Goal: Information Seeking & Learning: Learn about a topic

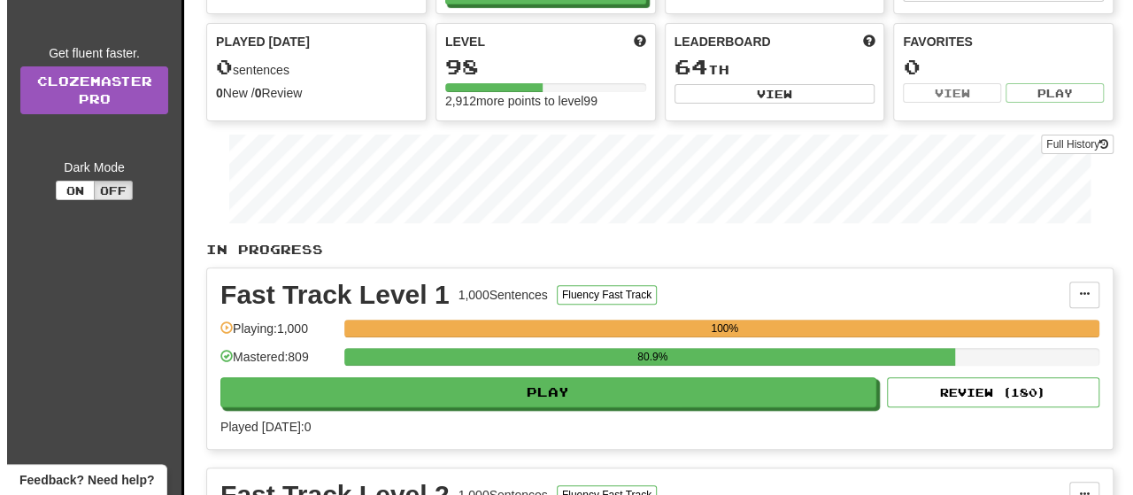
scroll to position [177, 0]
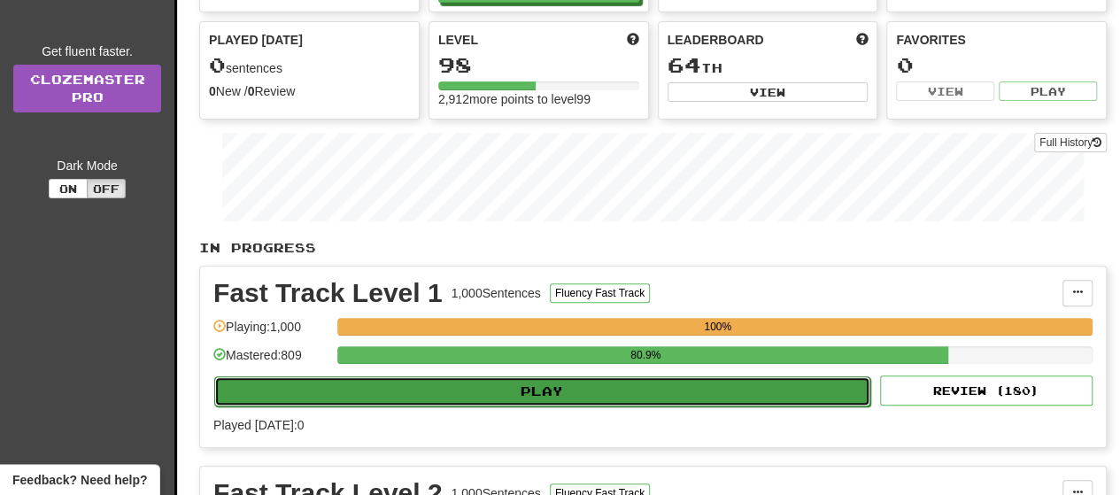
click at [499, 405] on button "Play" at bounding box center [542, 391] width 656 height 30
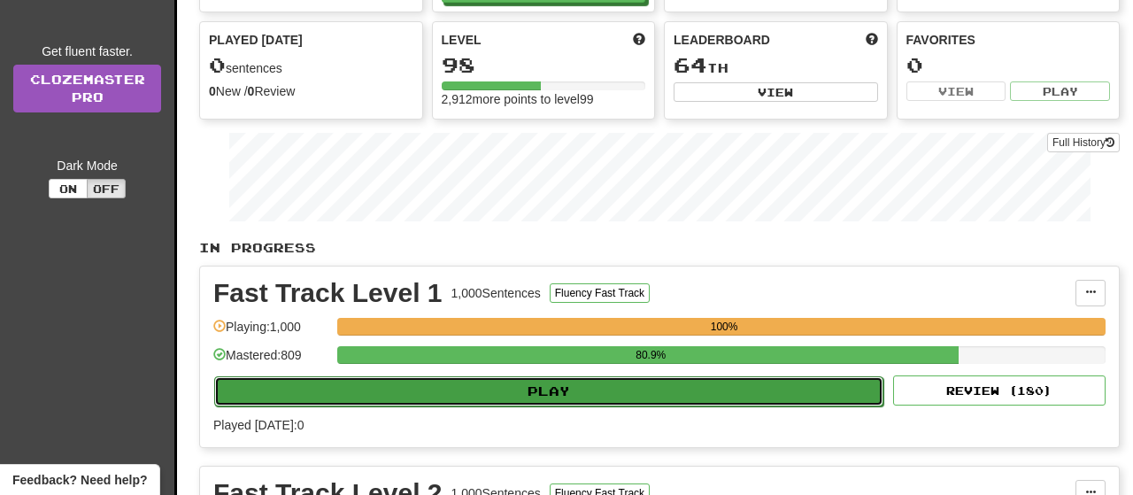
select select "**"
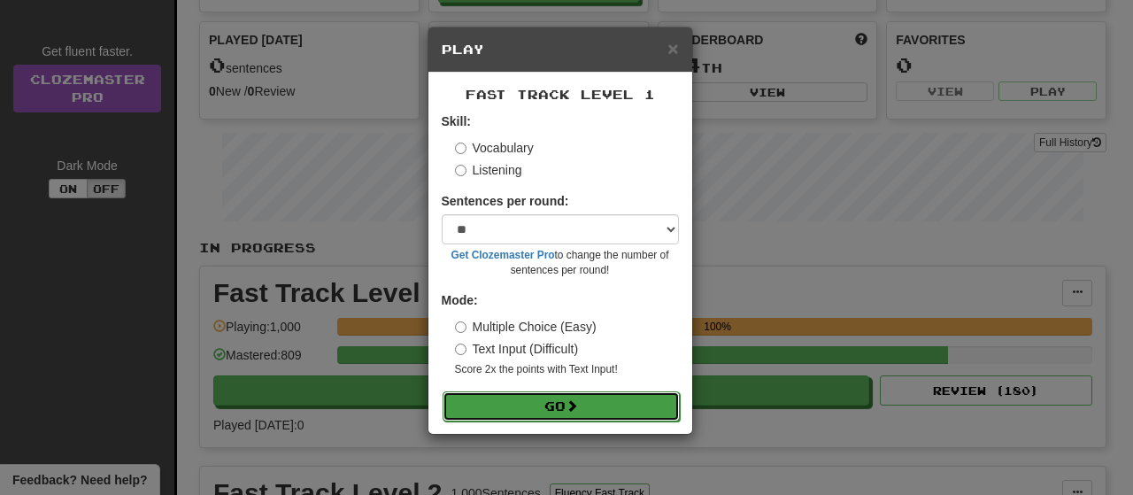
click at [500, 402] on button "Go" at bounding box center [561, 406] width 237 height 30
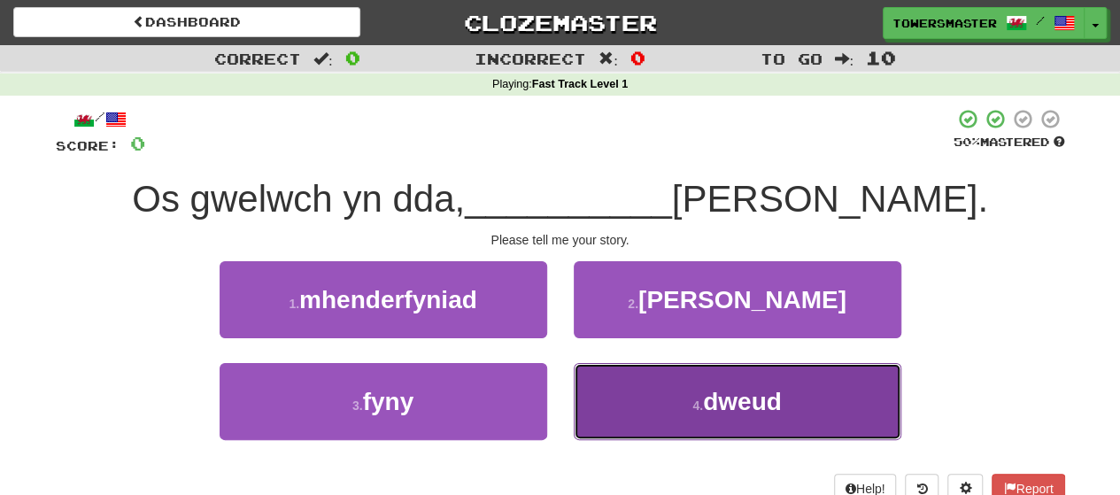
click at [714, 395] on span "dweud" at bounding box center [742, 401] width 79 height 27
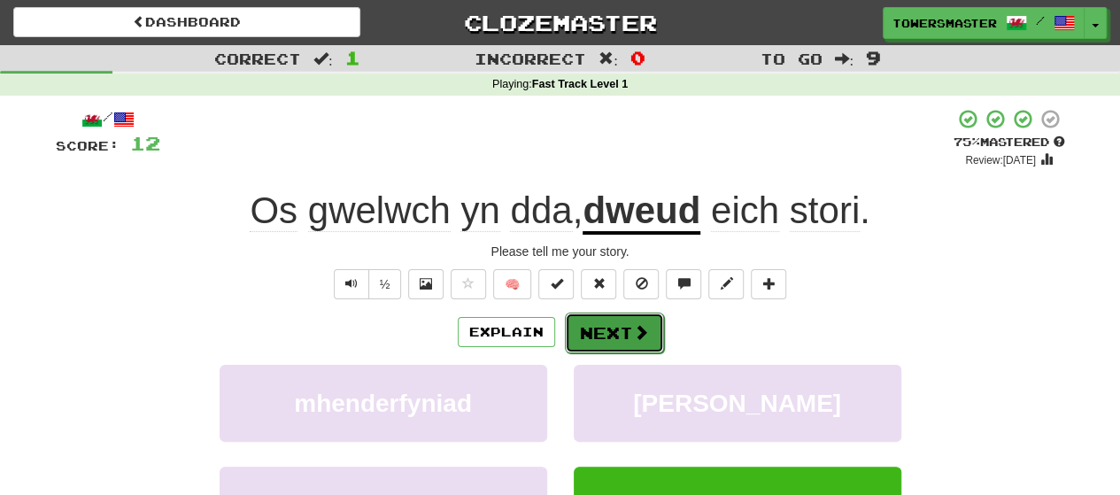
click at [610, 332] on button "Next" at bounding box center [614, 333] width 99 height 41
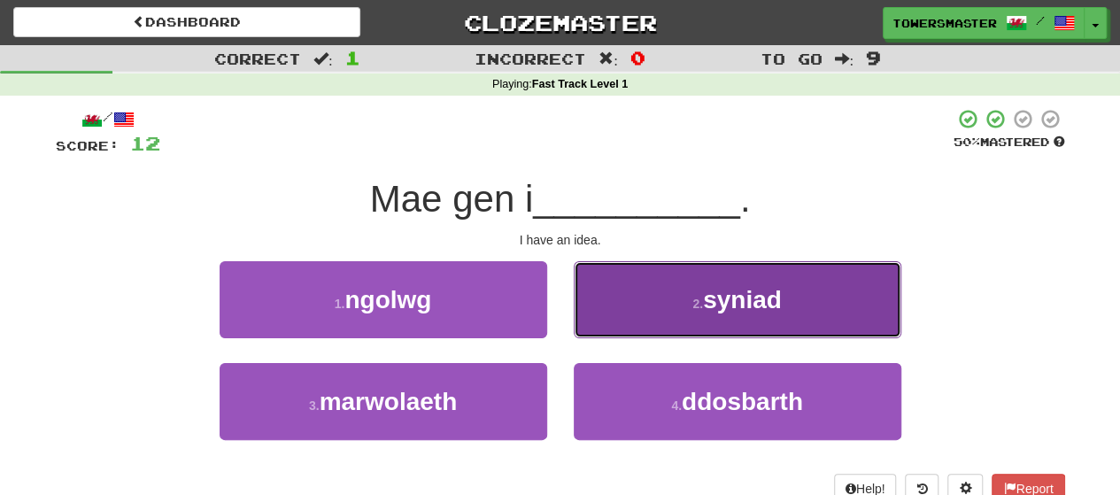
click at [695, 297] on small "2 ." at bounding box center [697, 304] width 11 height 14
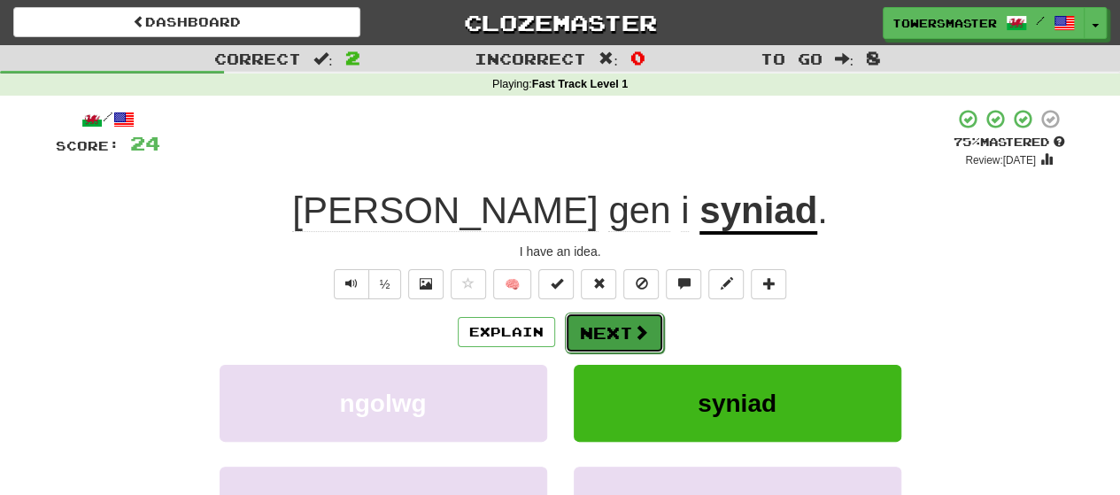
click at [607, 316] on button "Next" at bounding box center [614, 333] width 99 height 41
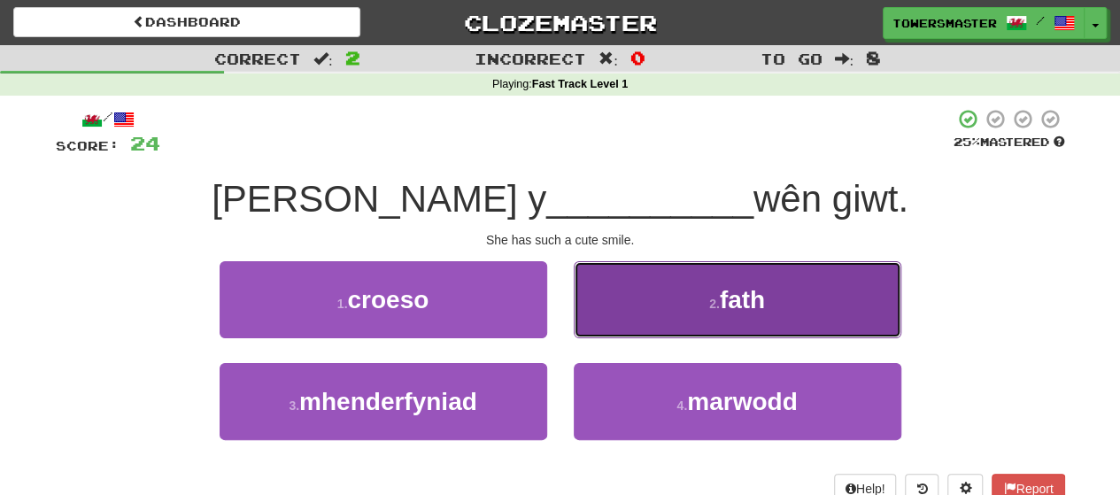
click at [751, 314] on button "2 . fath" at bounding box center [738, 299] width 328 height 77
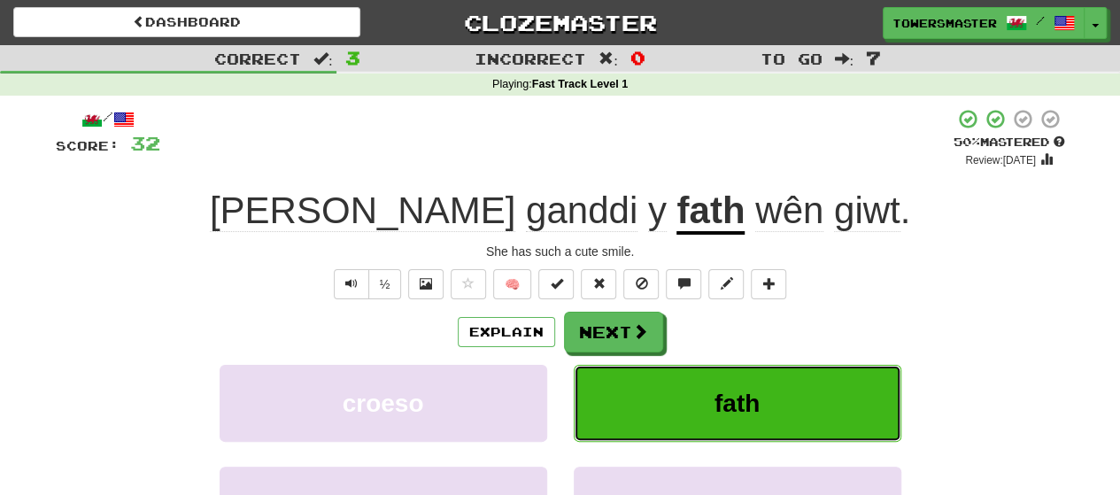
click at [703, 399] on button "fath" at bounding box center [738, 403] width 328 height 77
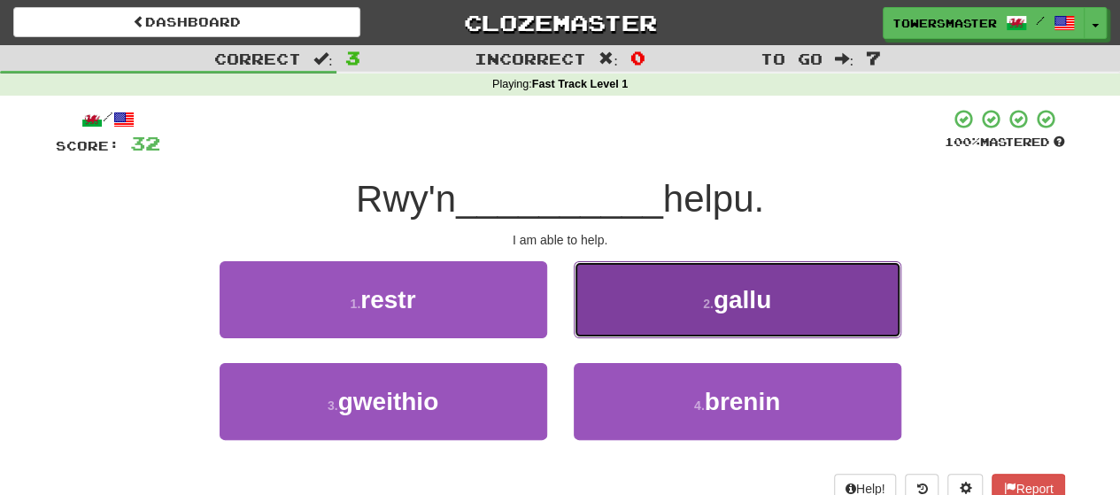
click at [721, 290] on span "gallu" at bounding box center [743, 299] width 58 height 27
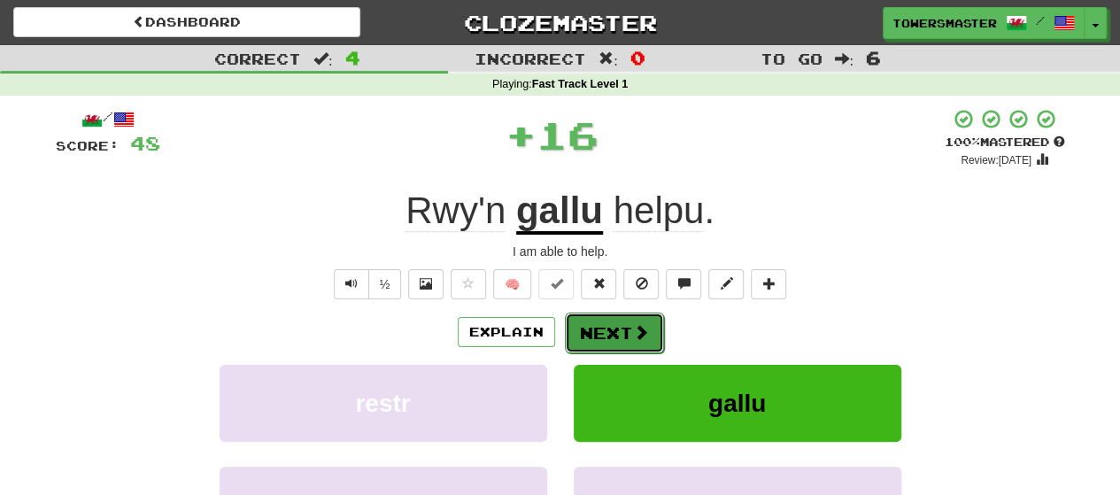
click at [614, 327] on button "Next" at bounding box center [614, 333] width 99 height 41
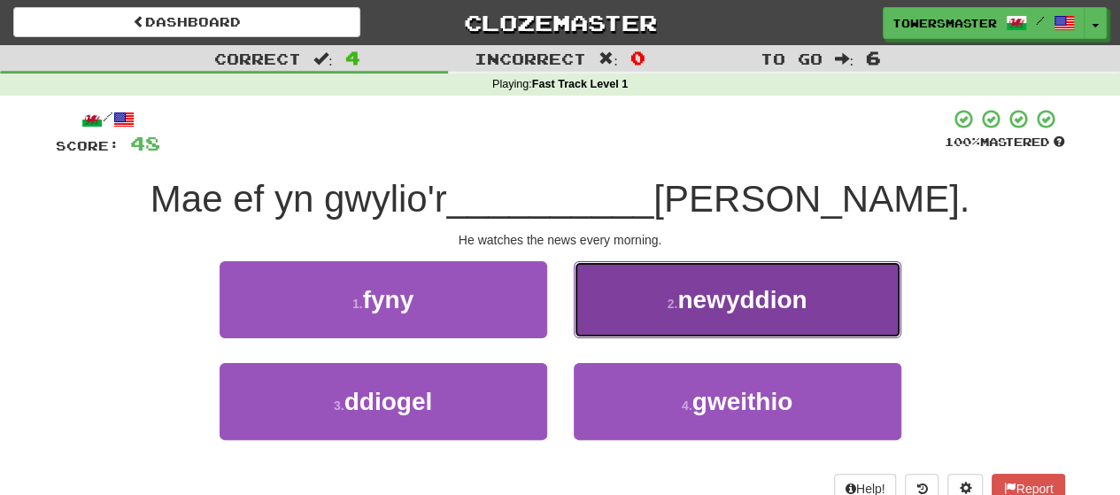
click at [706, 302] on span "newyddion" at bounding box center [741, 299] width 129 height 27
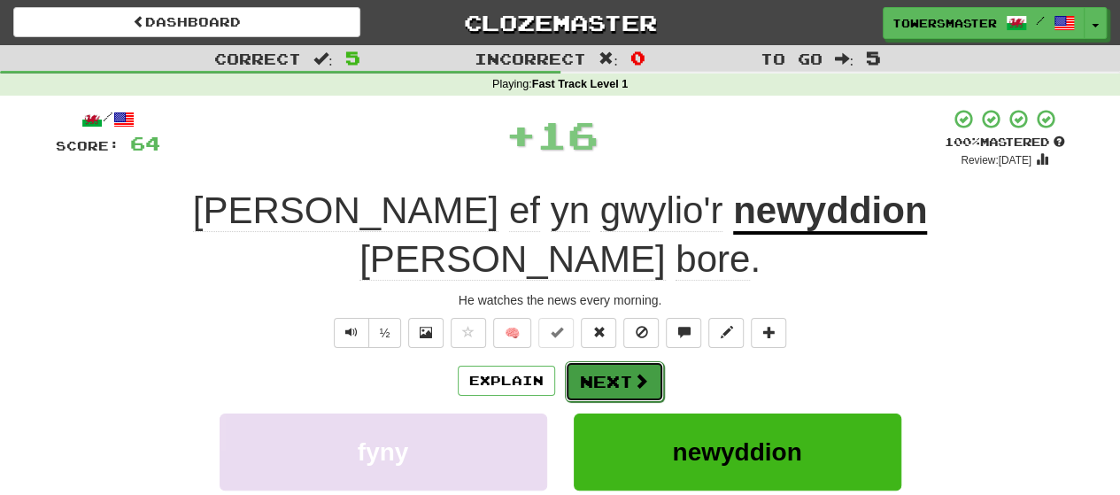
click at [606, 361] on button "Next" at bounding box center [614, 381] width 99 height 41
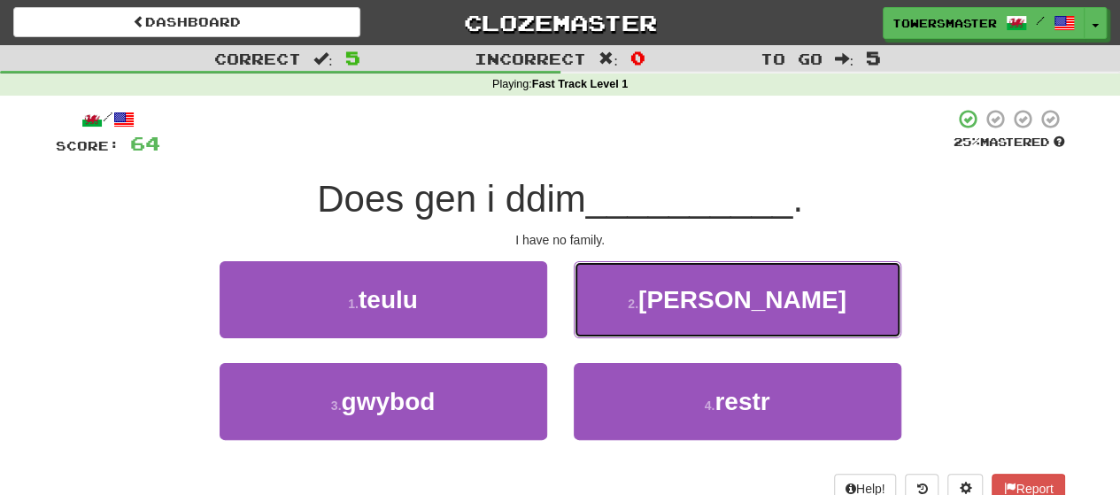
click at [656, 309] on button "2 . annwyl" at bounding box center [738, 299] width 328 height 77
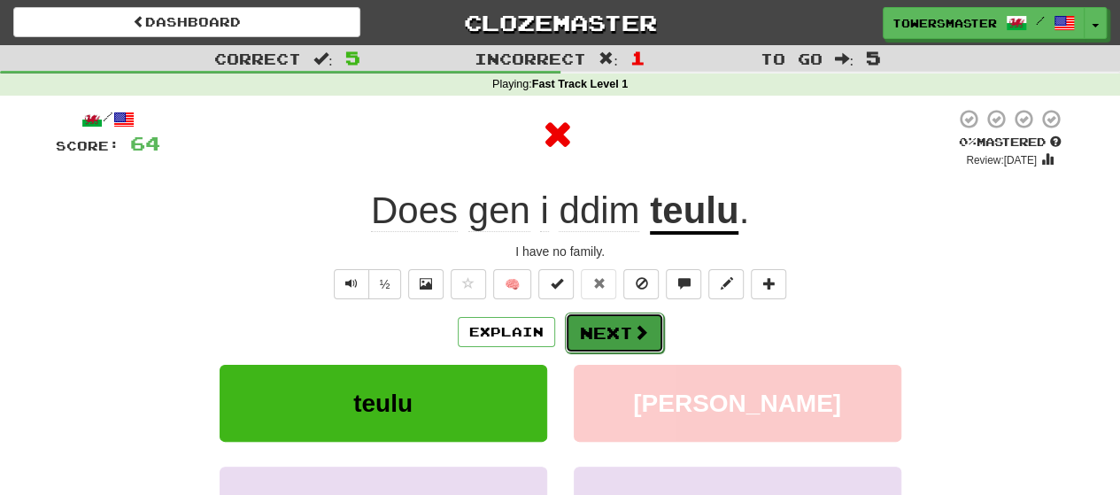
click at [613, 337] on button "Next" at bounding box center [614, 333] width 99 height 41
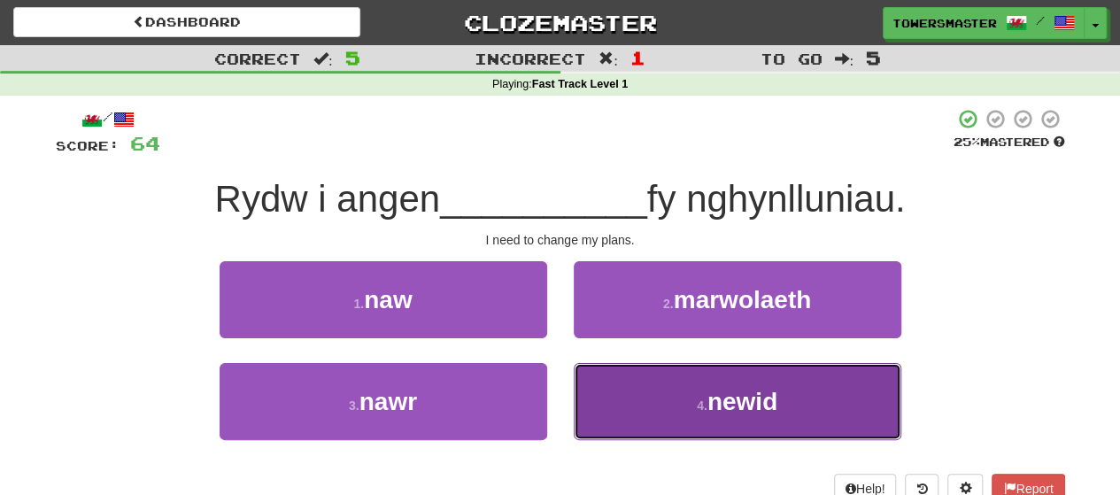
click at [668, 406] on button "4 . newid" at bounding box center [738, 401] width 328 height 77
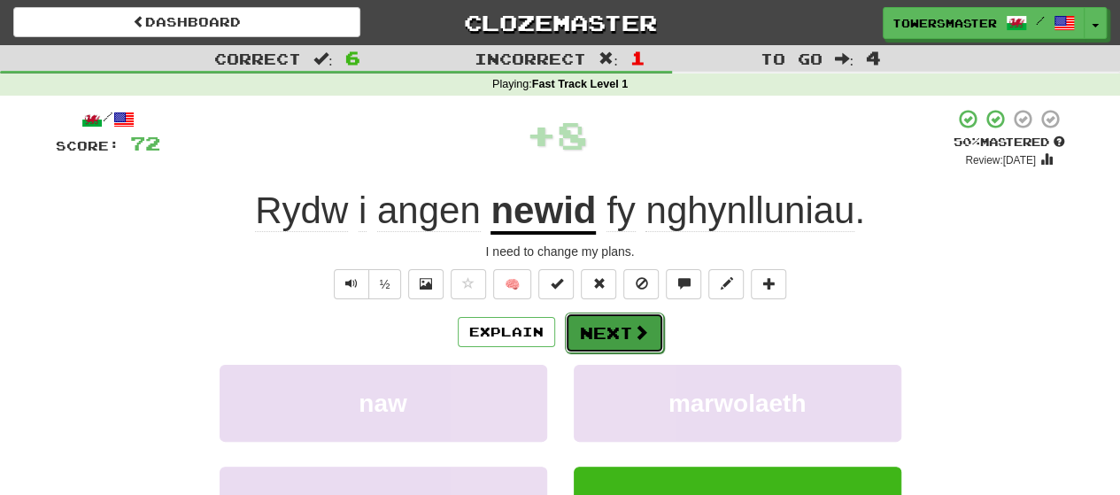
click at [594, 328] on button "Next" at bounding box center [614, 333] width 99 height 41
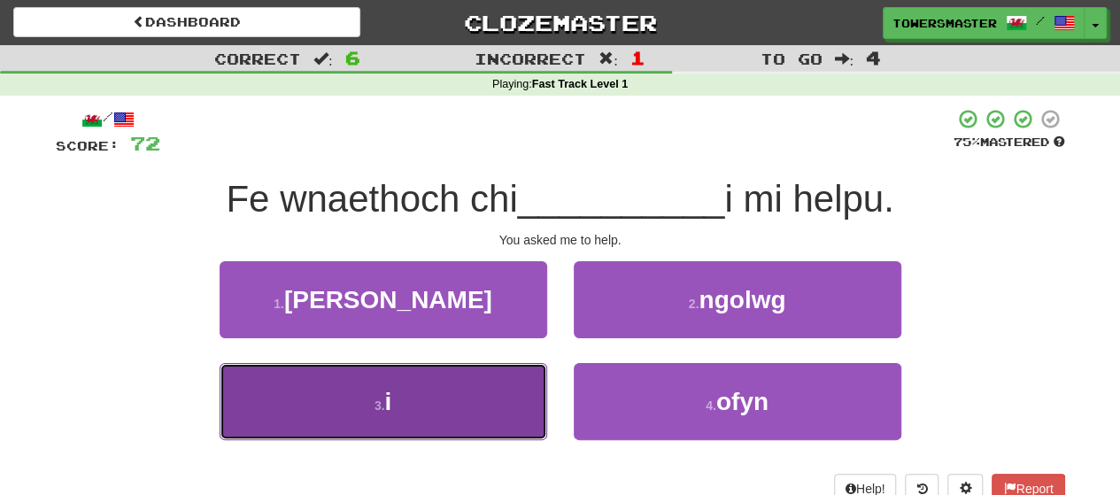
click at [444, 365] on button "3 . i" at bounding box center [384, 401] width 328 height 77
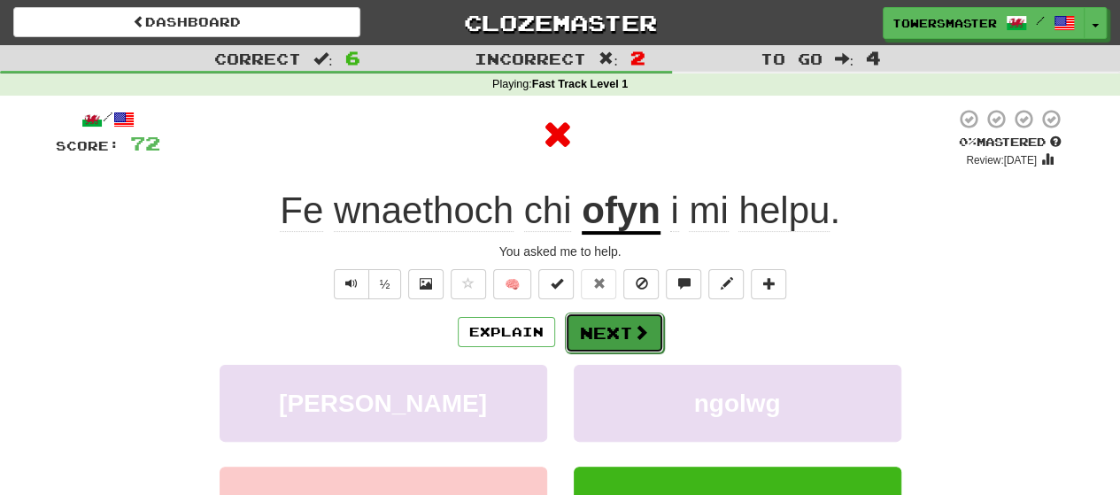
click at [590, 334] on button "Next" at bounding box center [614, 333] width 99 height 41
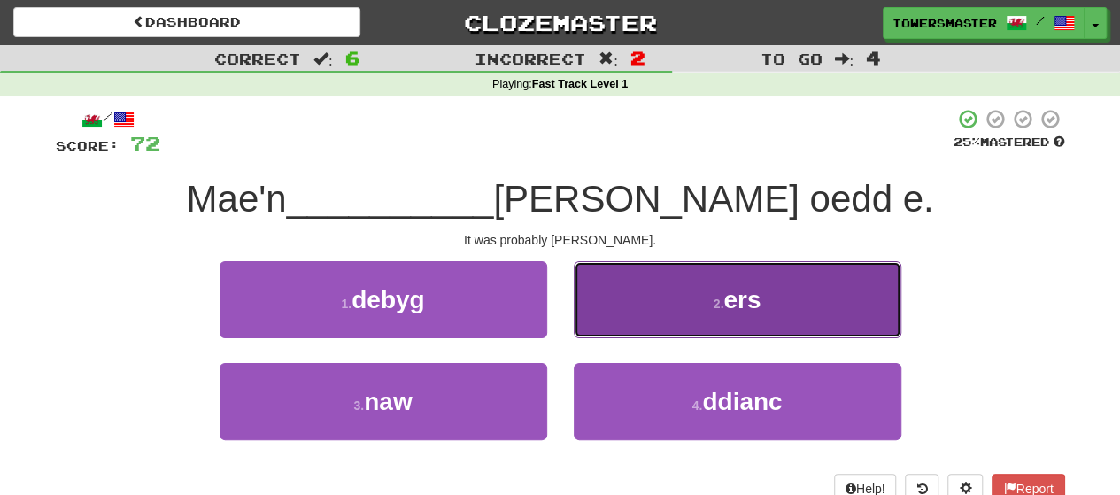
click at [655, 300] on button "2 . ers" at bounding box center [738, 299] width 328 height 77
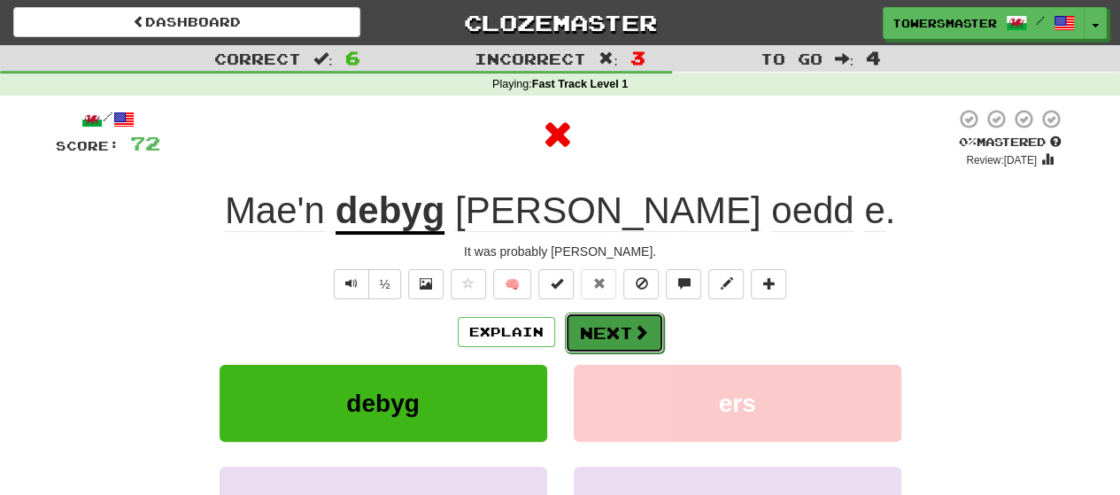
click at [584, 322] on button "Next" at bounding box center [614, 333] width 99 height 41
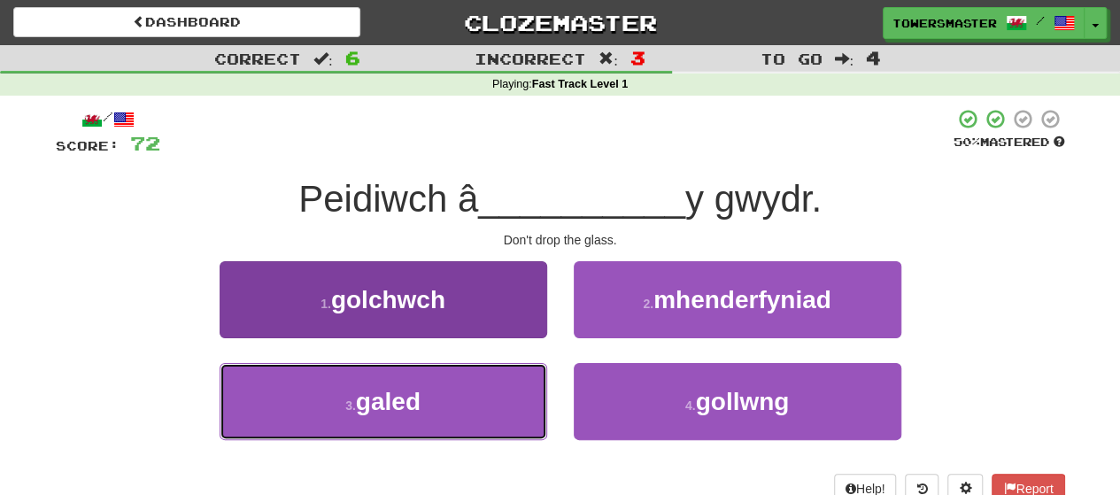
drag, startPoint x: 444, startPoint y: 394, endPoint x: 462, endPoint y: 384, distance: 21.0
click at [444, 394] on button "3 . galed" at bounding box center [384, 401] width 328 height 77
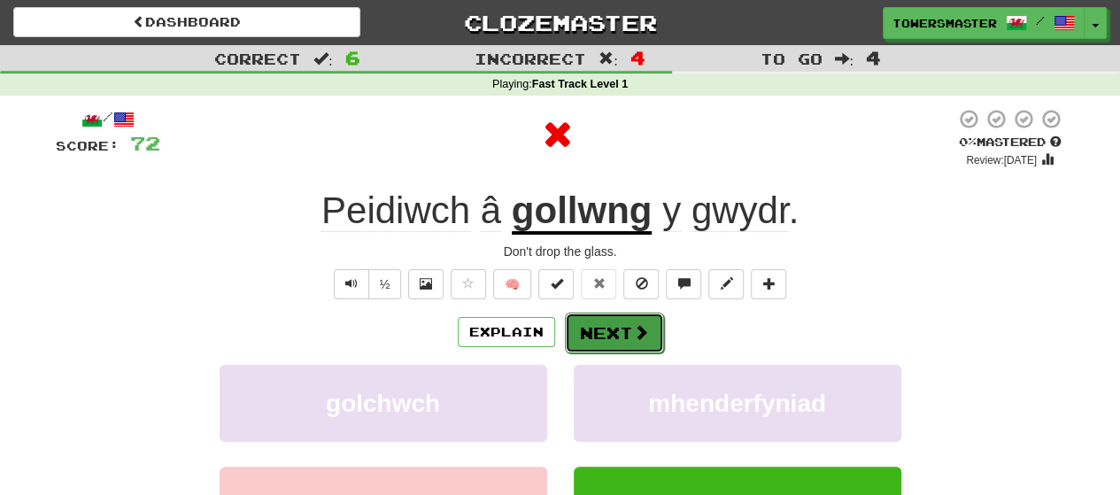
click at [591, 336] on button "Next" at bounding box center [614, 333] width 99 height 41
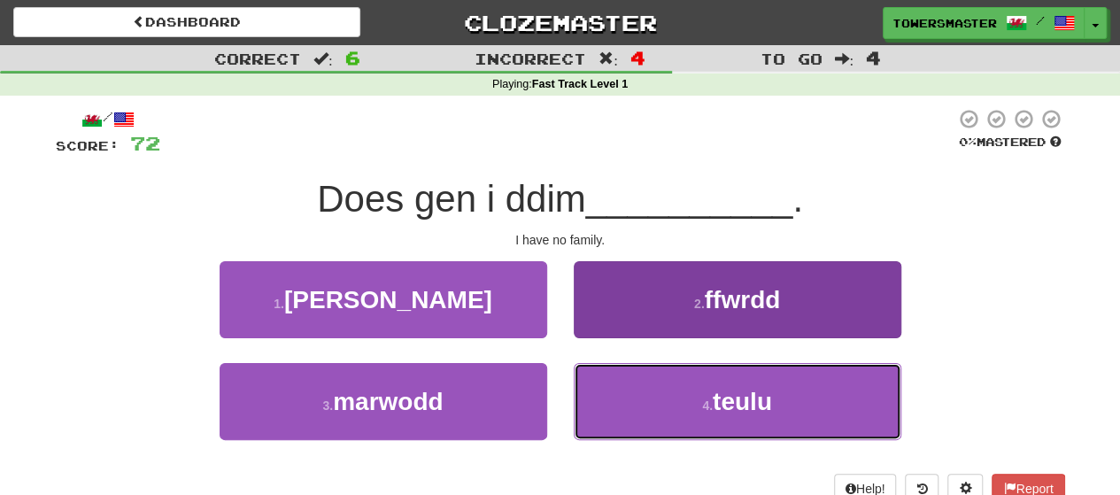
click at [671, 383] on button "4 . teulu" at bounding box center [738, 401] width 328 height 77
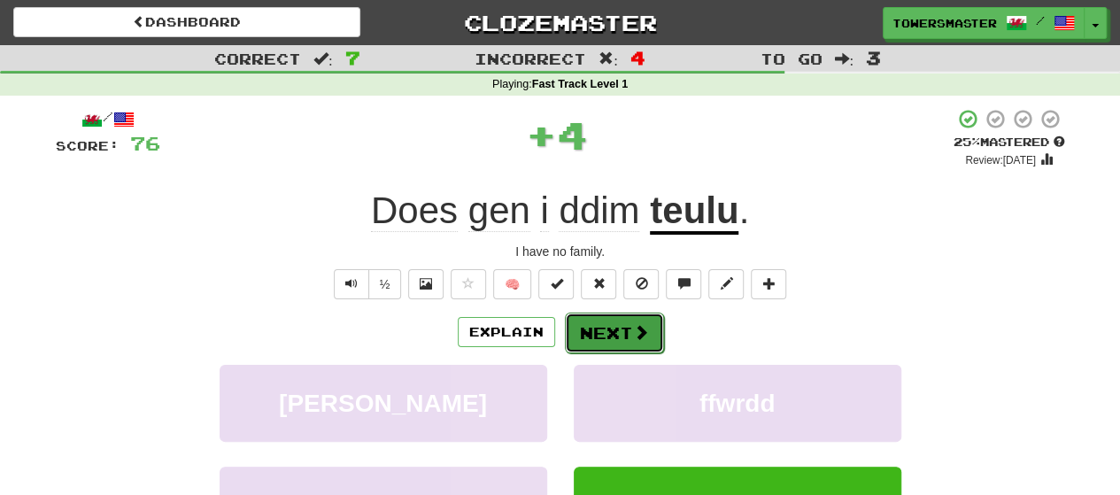
click at [606, 327] on button "Next" at bounding box center [614, 333] width 99 height 41
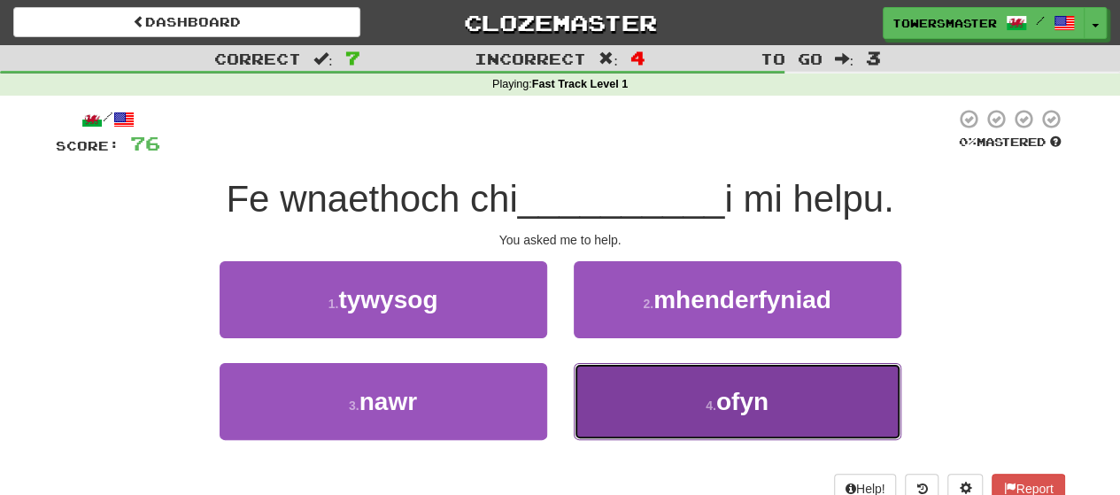
click at [675, 385] on button "4 . ofyn" at bounding box center [738, 401] width 328 height 77
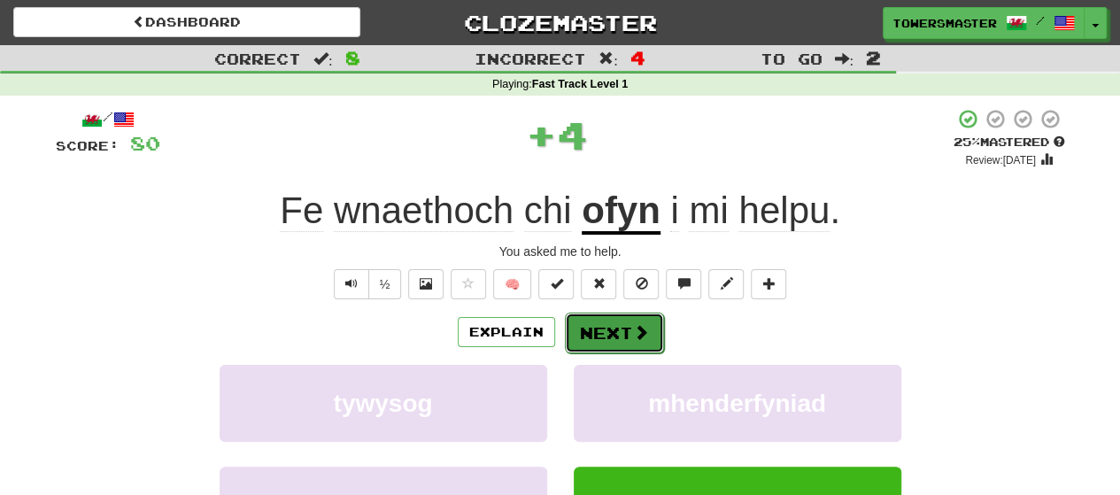
click at [606, 339] on button "Next" at bounding box center [614, 333] width 99 height 41
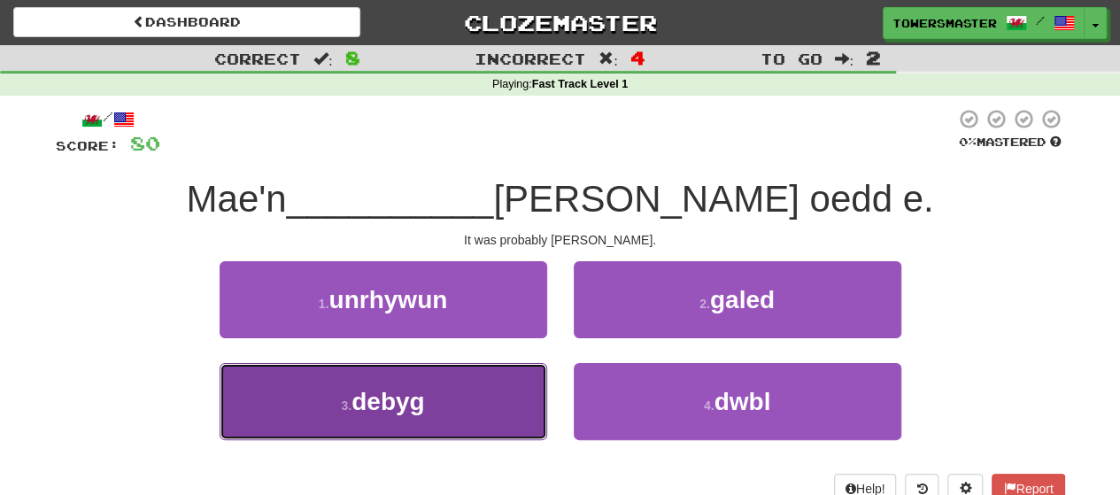
click at [395, 376] on button "3 . debyg" at bounding box center [384, 401] width 328 height 77
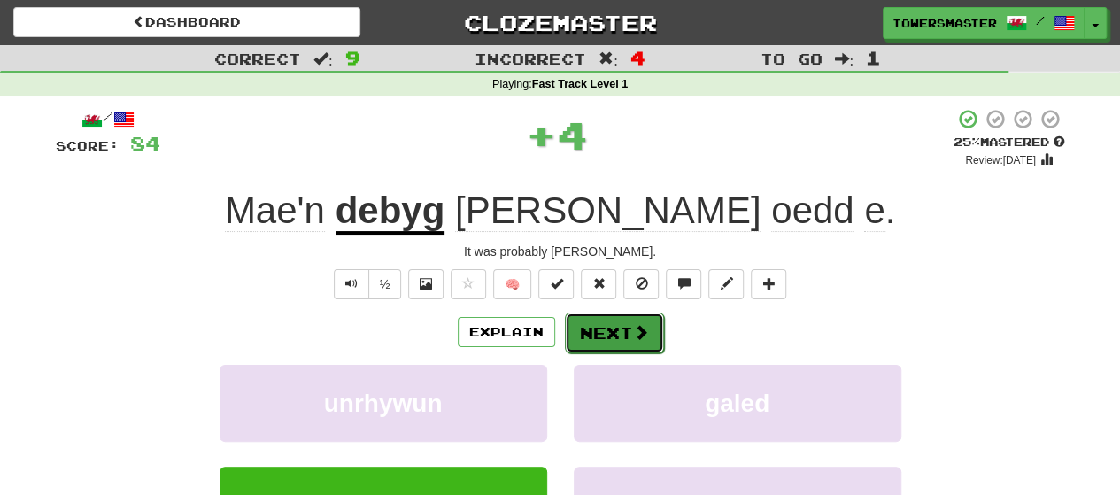
click at [609, 332] on button "Next" at bounding box center [614, 333] width 99 height 41
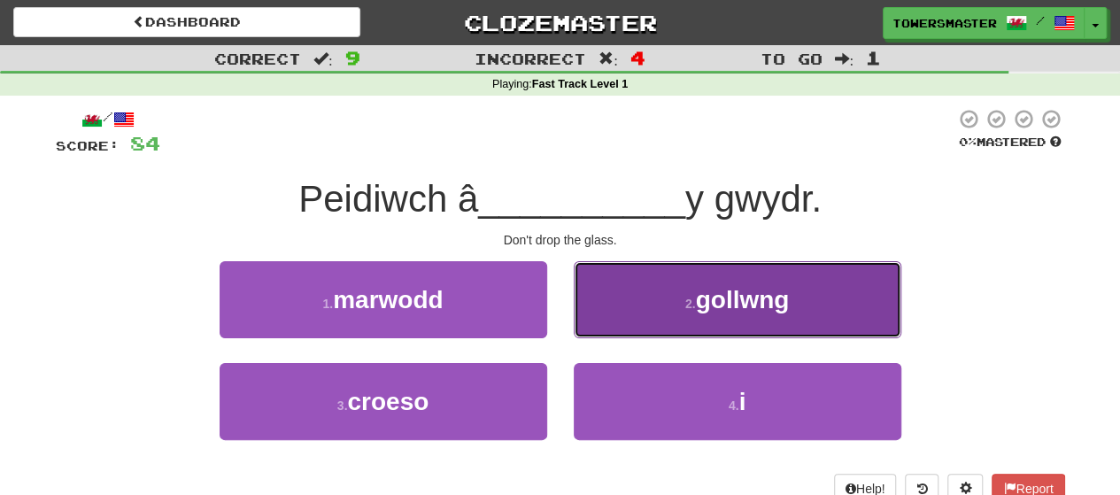
click at [645, 298] on button "2 . gollwng" at bounding box center [738, 299] width 328 height 77
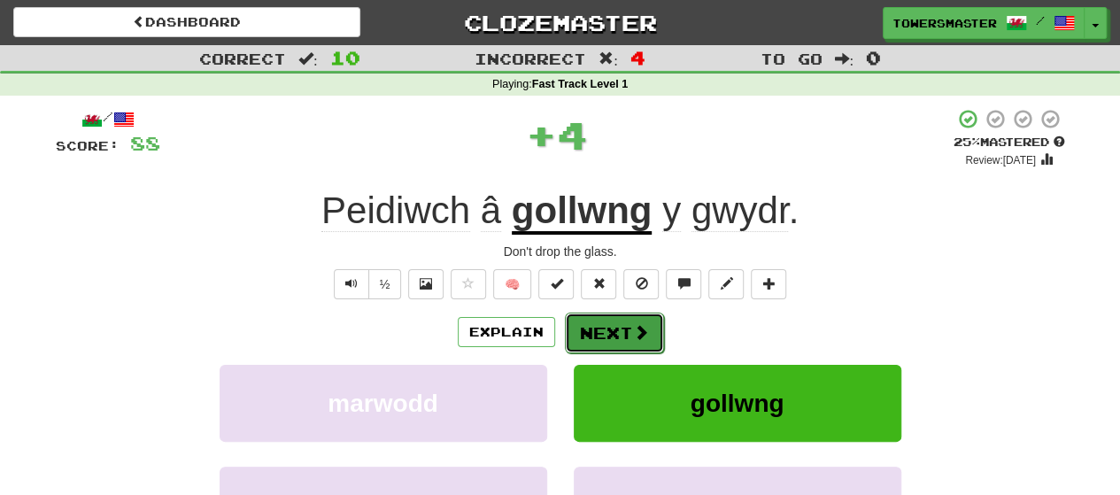
click at [587, 334] on button "Next" at bounding box center [614, 333] width 99 height 41
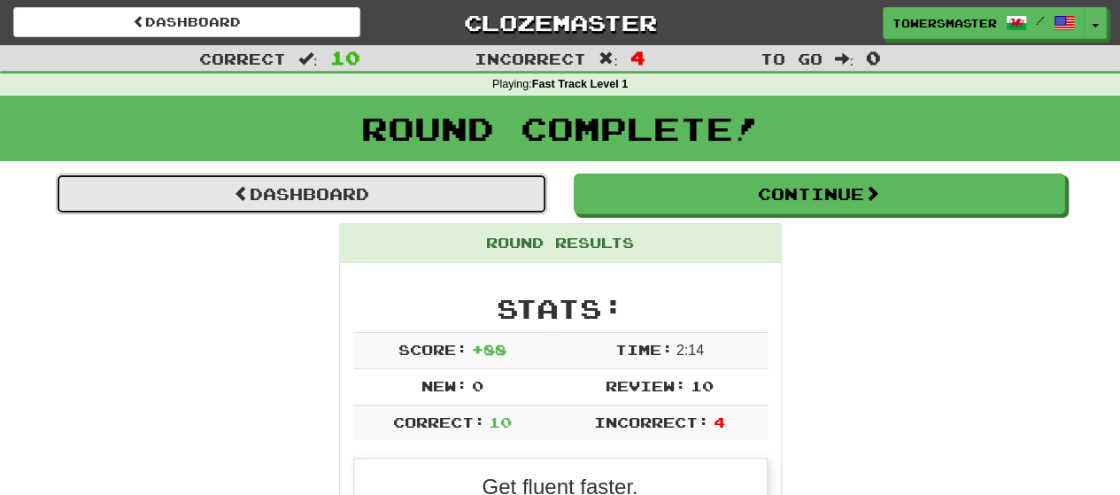
click at [384, 186] on link "Dashboard" at bounding box center [301, 194] width 491 height 41
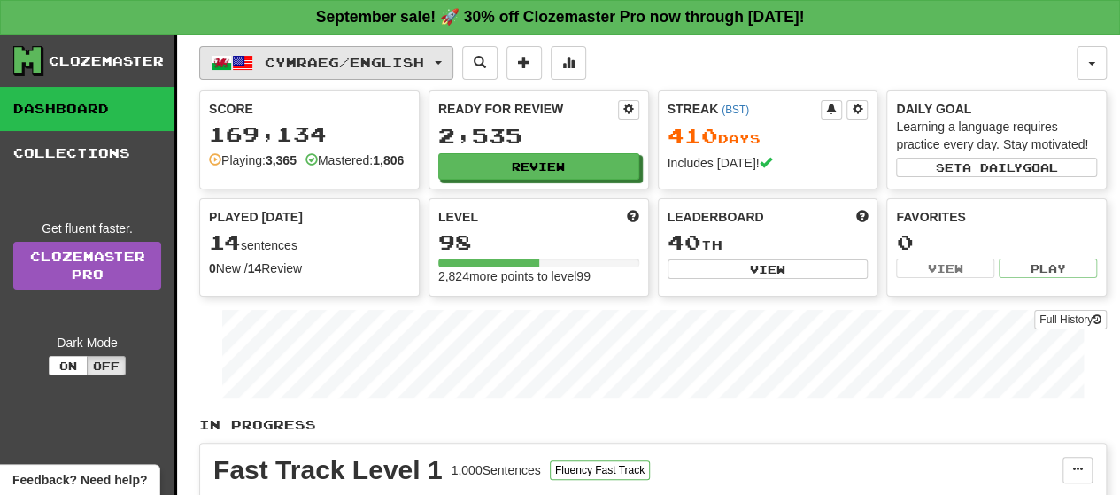
click at [442, 61] on span "button" at bounding box center [438, 63] width 7 height 4
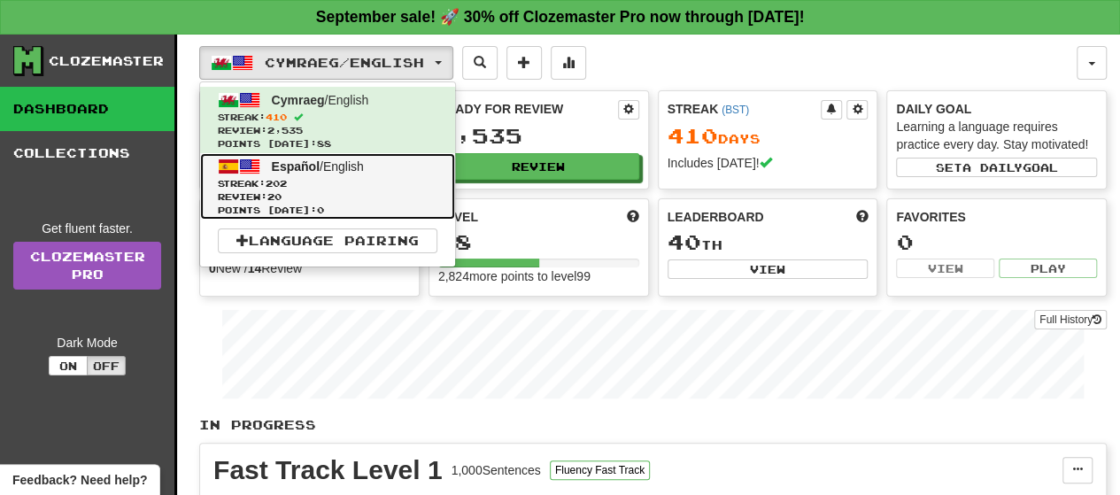
click at [325, 174] on link "Español / English Streak: 202 Review: 20 Points today: 0" at bounding box center [327, 186] width 255 height 66
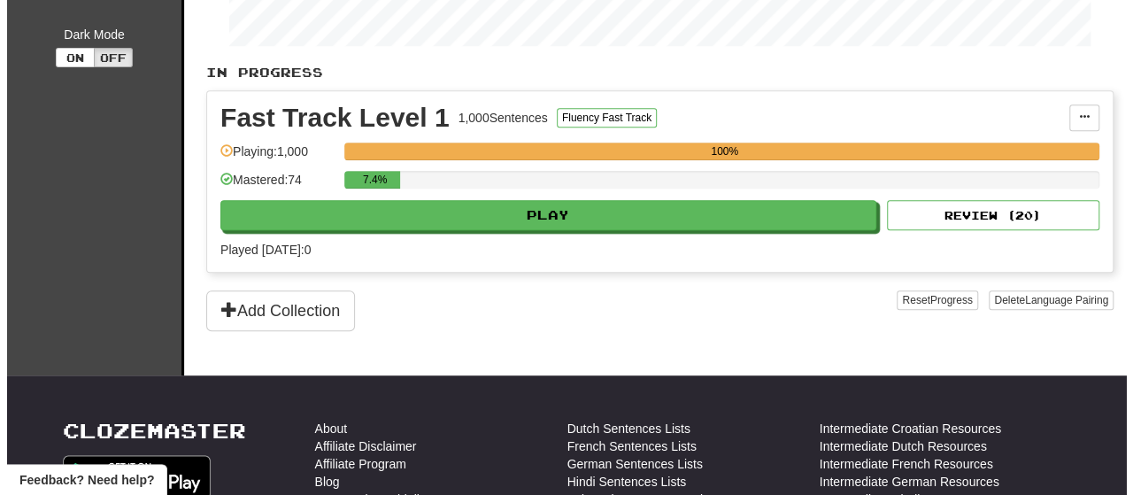
scroll to position [354, 0]
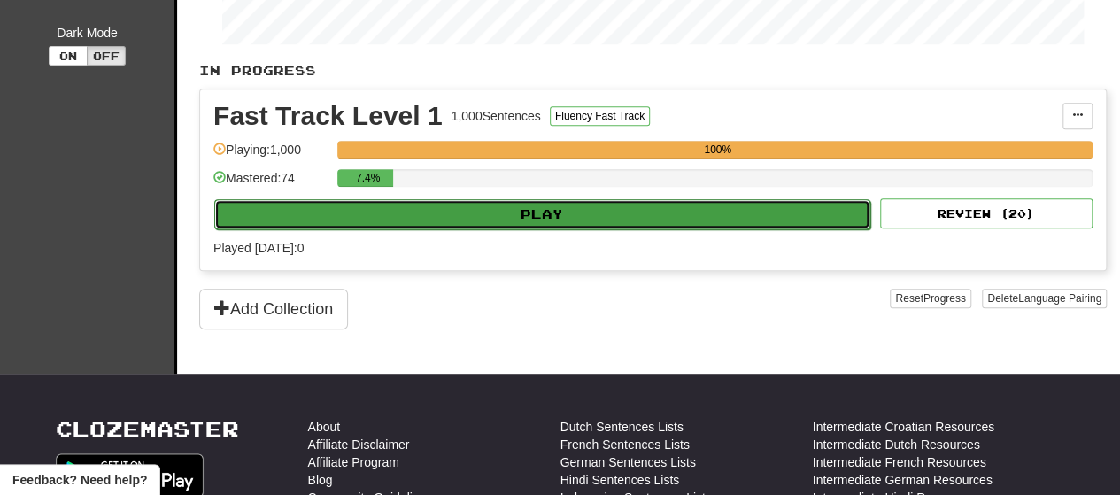
click at [473, 208] on button "Play" at bounding box center [542, 214] width 656 height 30
select select "**"
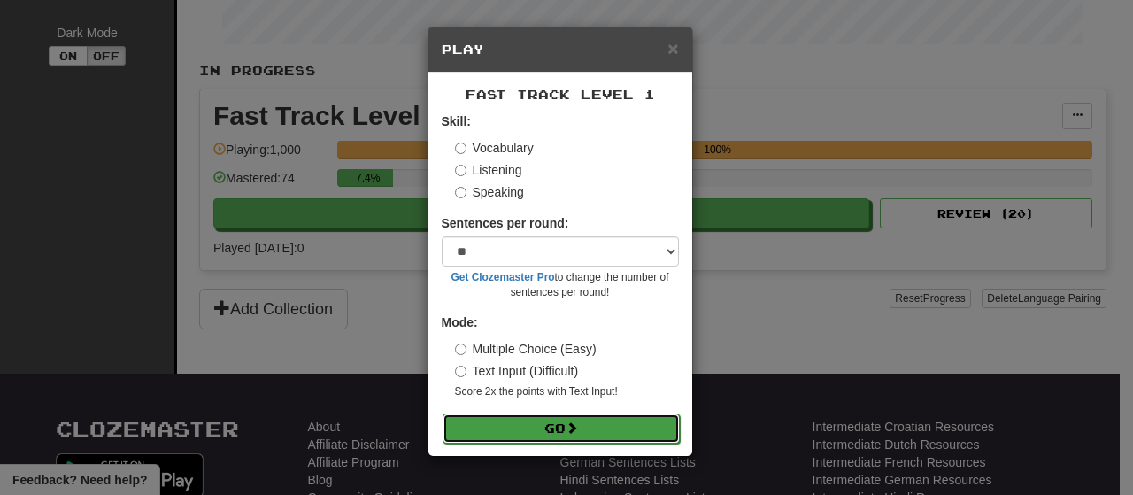
click at [538, 428] on button "Go" at bounding box center [561, 428] width 237 height 30
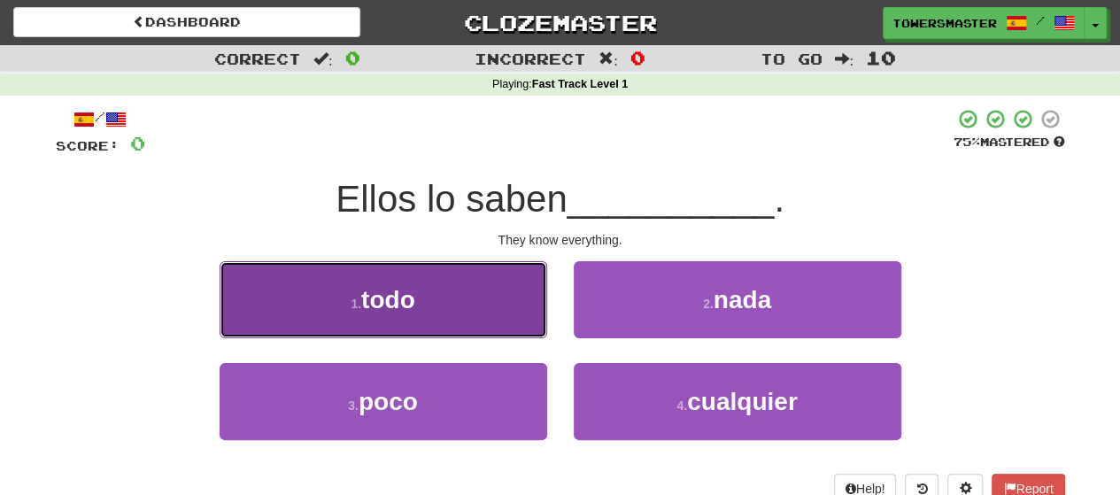
click at [393, 291] on span "todo" at bounding box center [388, 299] width 54 height 27
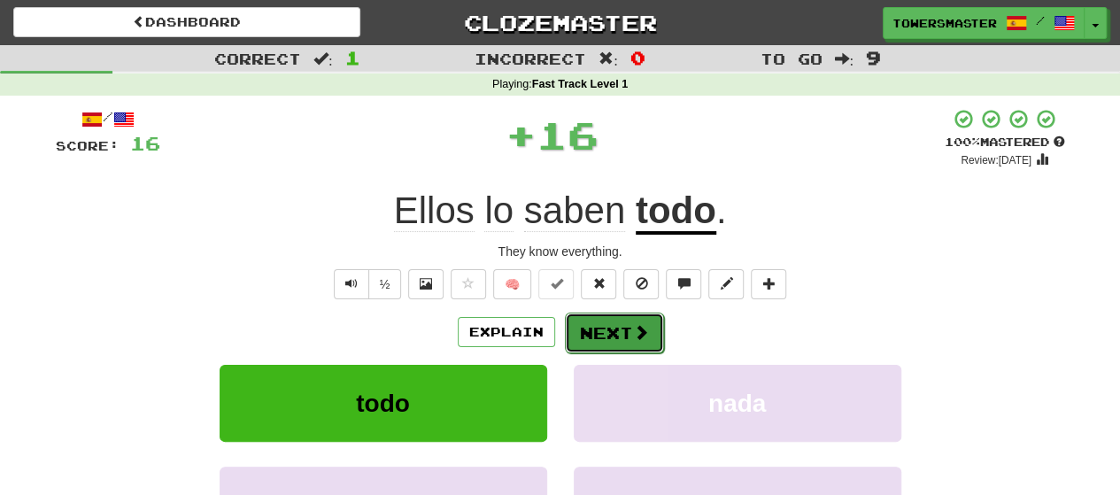
click at [607, 330] on button "Next" at bounding box center [614, 333] width 99 height 41
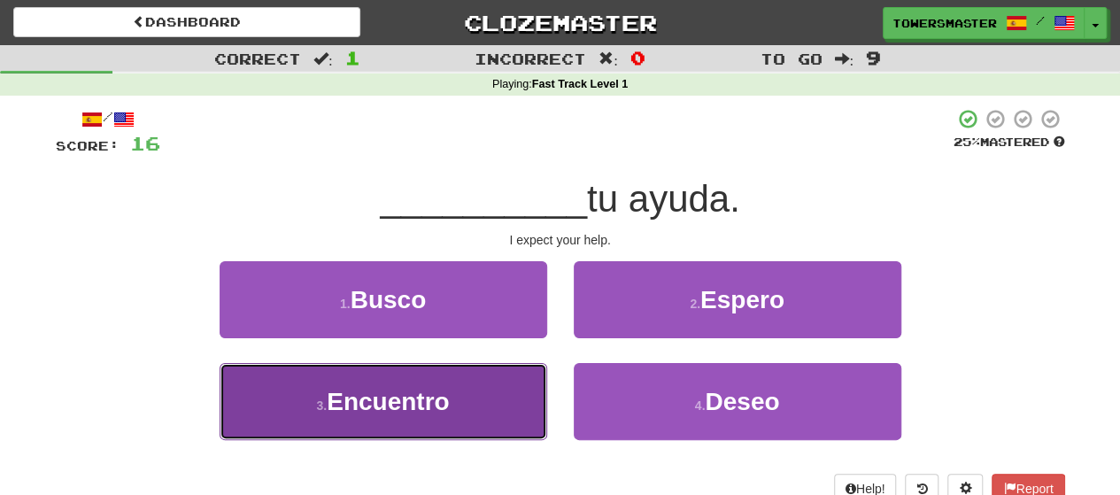
click at [444, 396] on span "Encuentro" at bounding box center [388, 401] width 122 height 27
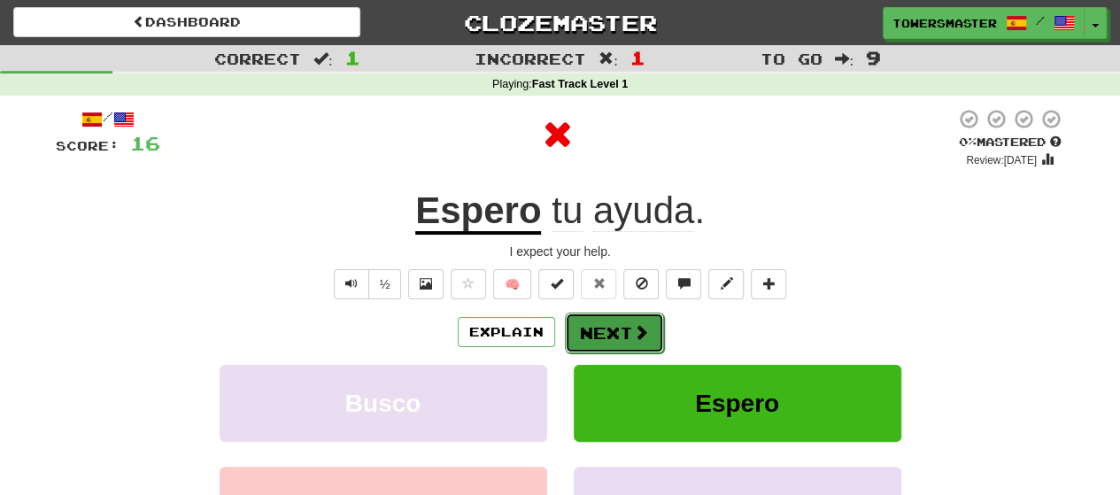
click at [611, 332] on button "Next" at bounding box center [614, 333] width 99 height 41
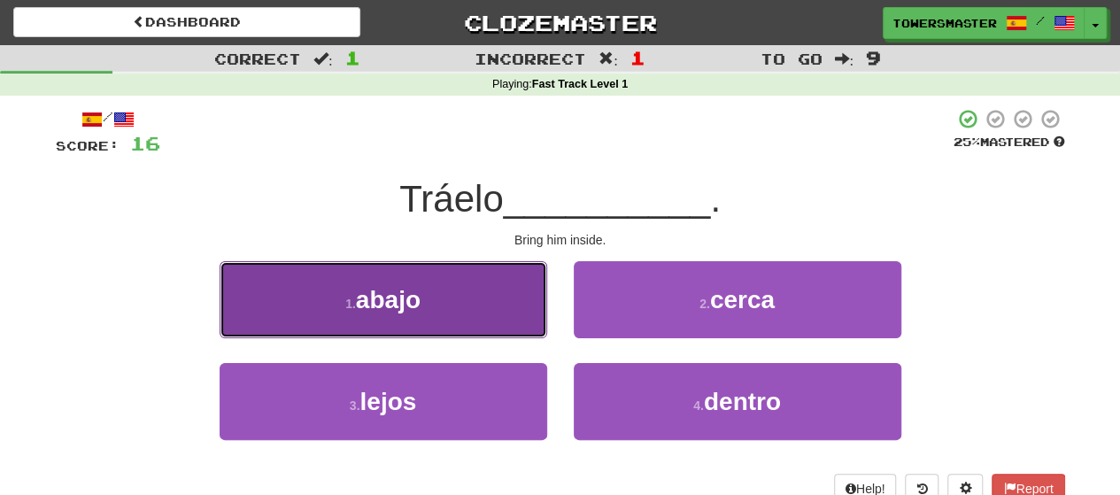
click at [410, 293] on span "abajo" at bounding box center [388, 299] width 65 height 27
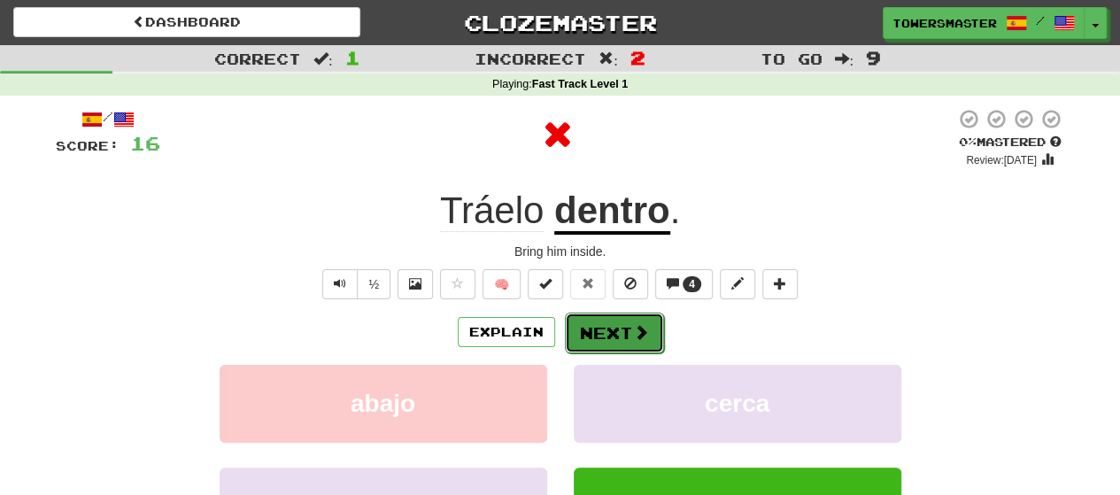
click at [614, 339] on button "Next" at bounding box center [614, 333] width 99 height 41
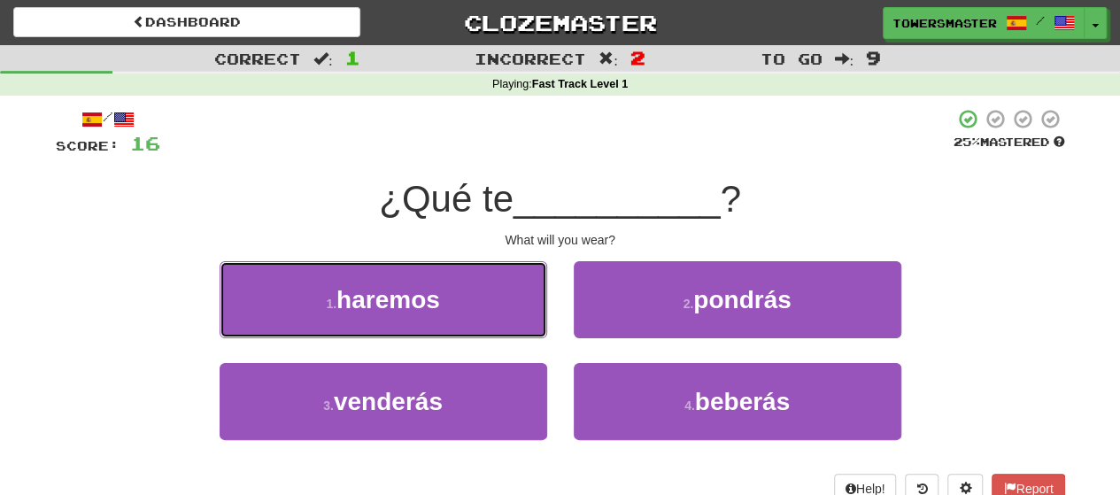
click at [444, 294] on button "1 . haremos" at bounding box center [384, 299] width 328 height 77
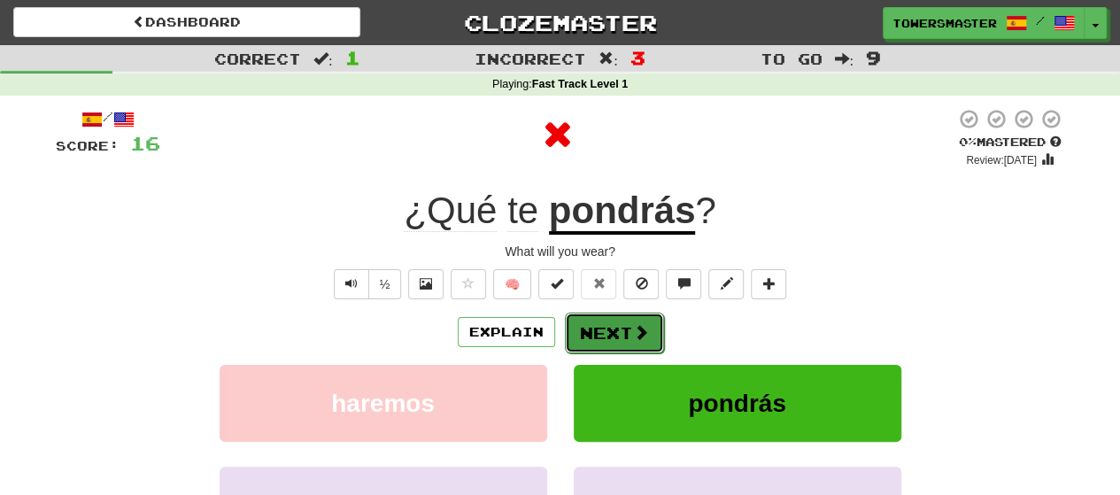
click at [599, 338] on button "Next" at bounding box center [614, 333] width 99 height 41
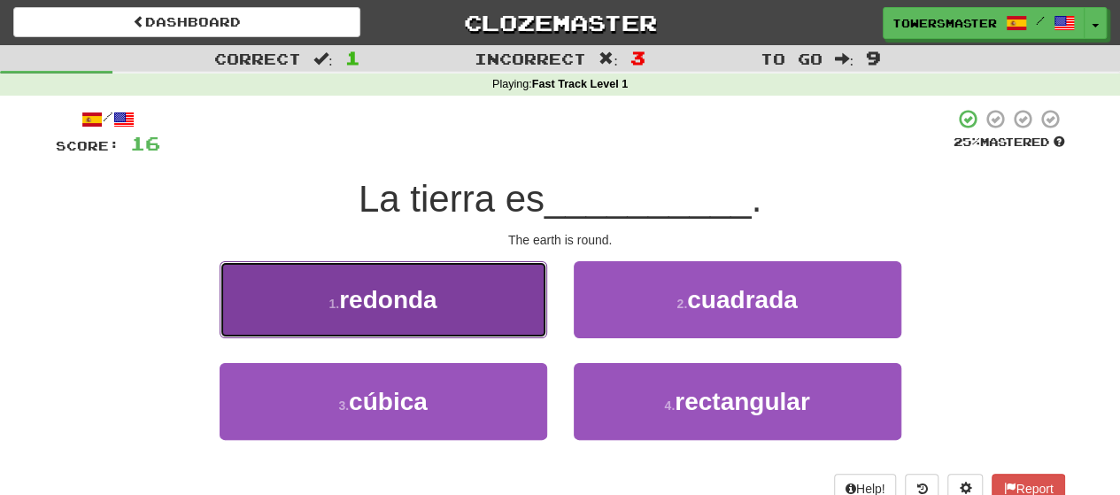
click at [501, 305] on button "1 . redonda" at bounding box center [384, 299] width 328 height 77
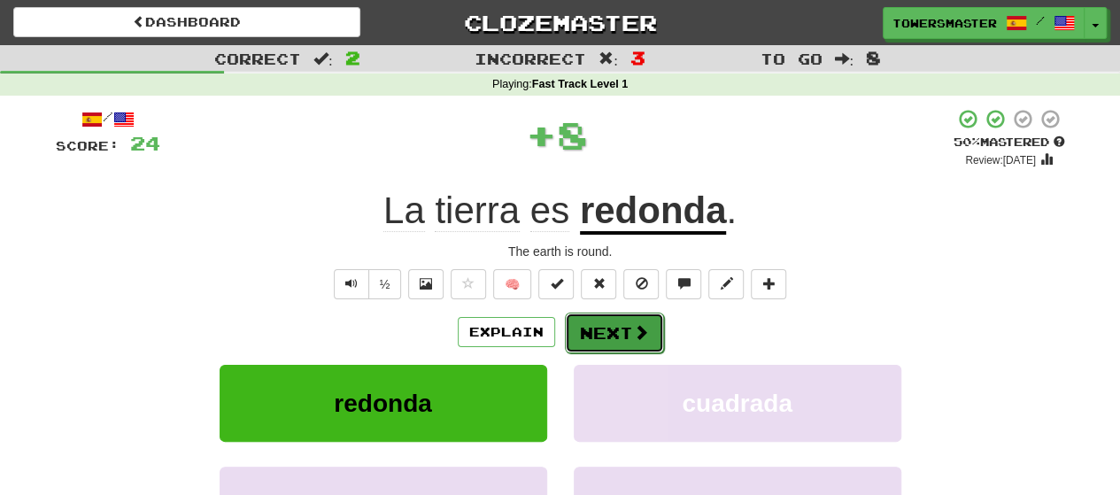
click at [584, 321] on button "Next" at bounding box center [614, 333] width 99 height 41
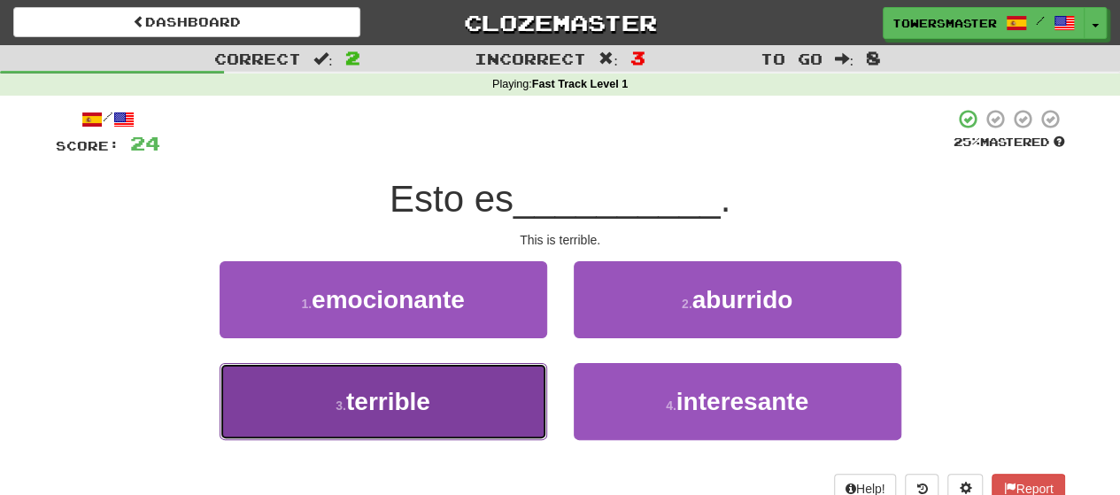
click at [416, 398] on span "terrible" at bounding box center [388, 401] width 84 height 27
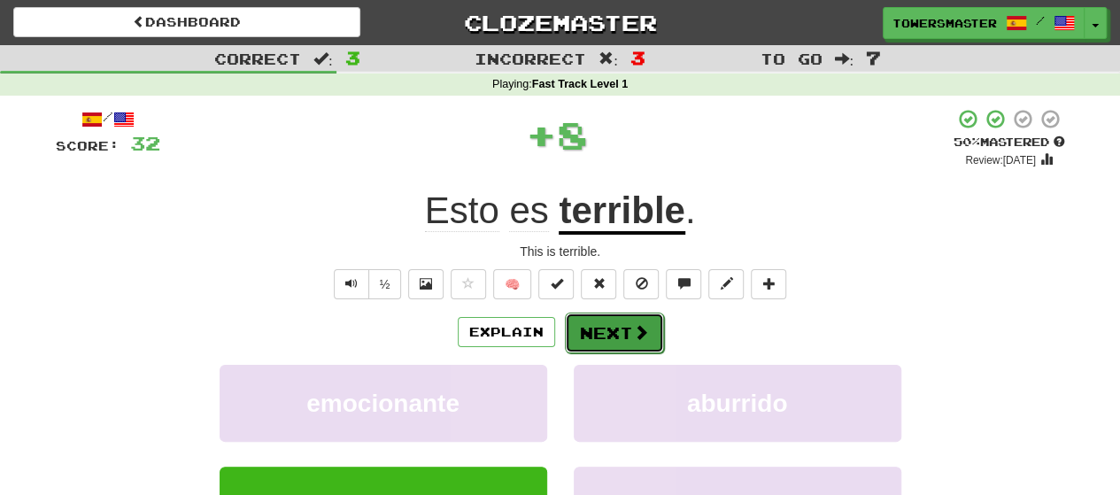
click at [602, 330] on button "Next" at bounding box center [614, 333] width 99 height 41
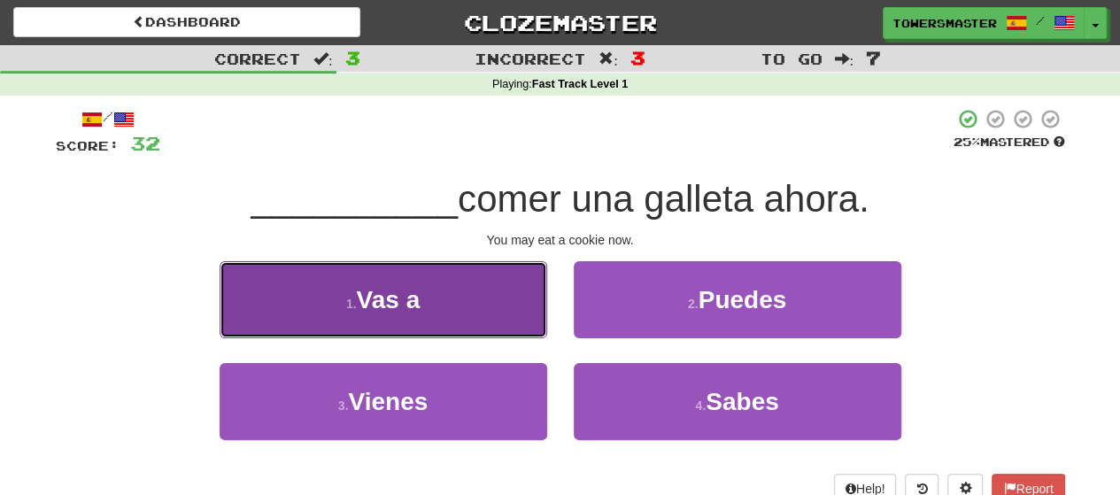
click at [423, 295] on button "1 . Vas a" at bounding box center [384, 299] width 328 height 77
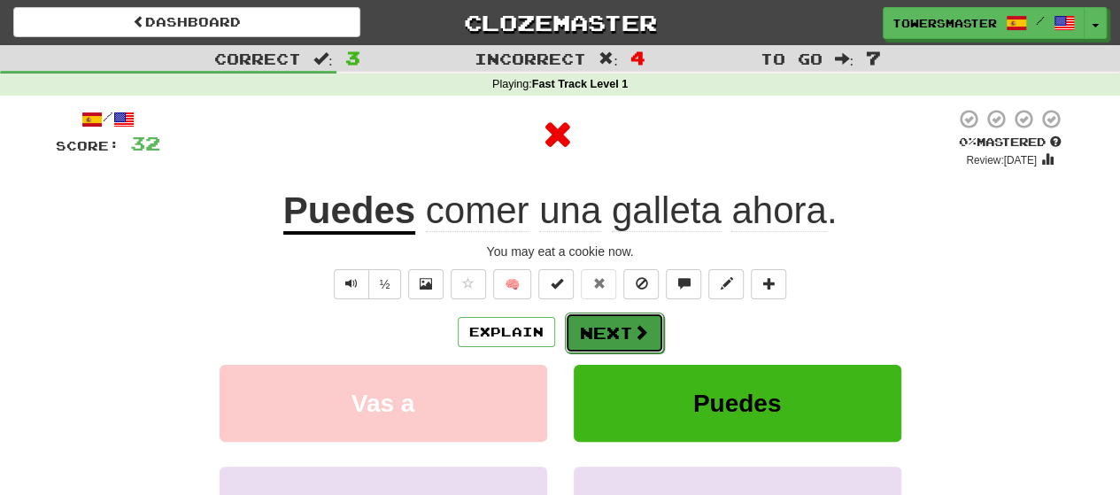
click at [602, 339] on button "Next" at bounding box center [614, 333] width 99 height 41
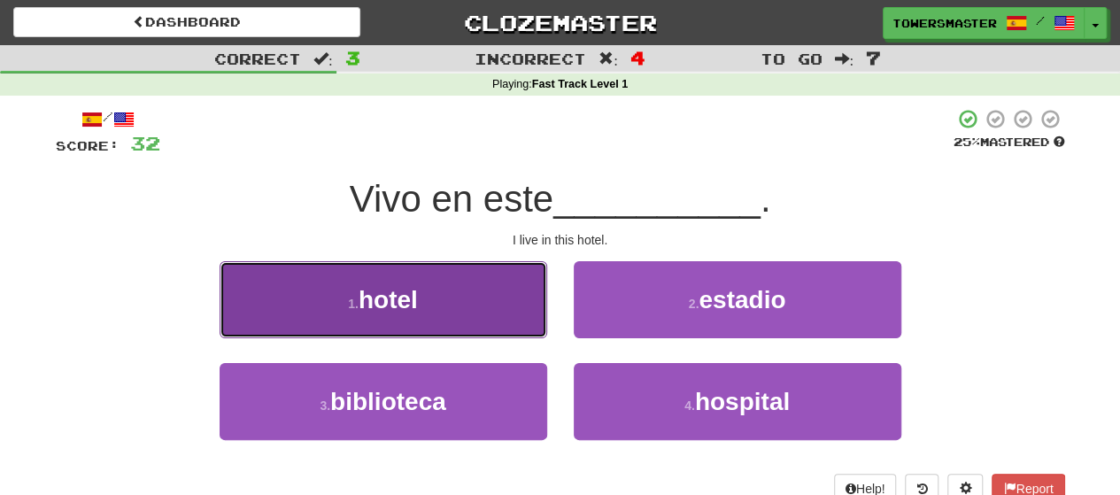
click at [452, 286] on button "1 . hotel" at bounding box center [384, 299] width 328 height 77
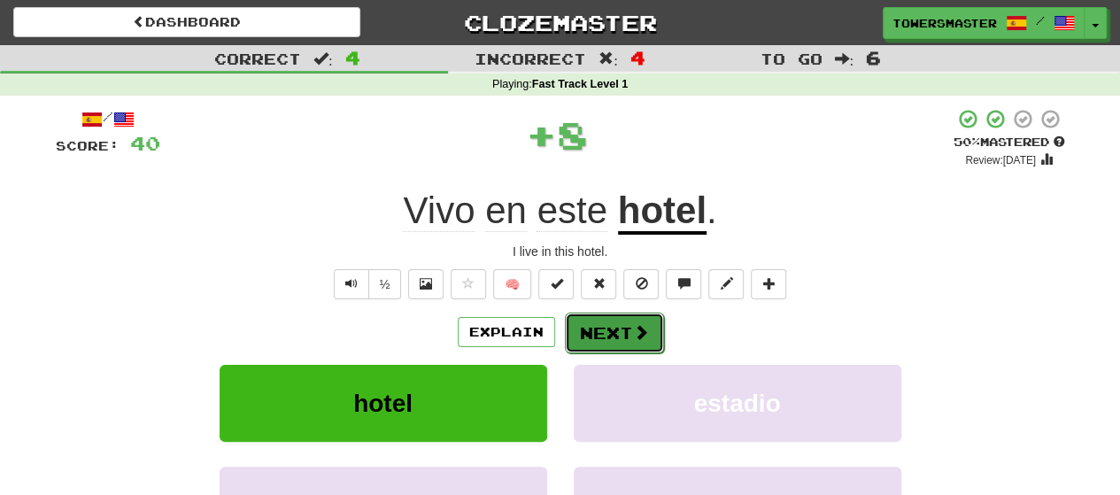
click at [593, 334] on button "Next" at bounding box center [614, 333] width 99 height 41
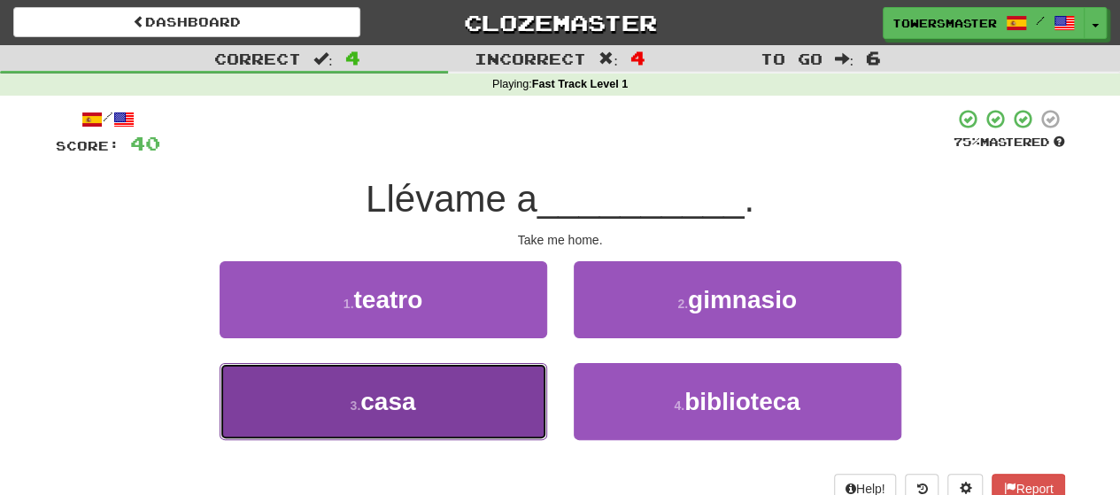
click at [464, 403] on button "3 . casa" at bounding box center [384, 401] width 328 height 77
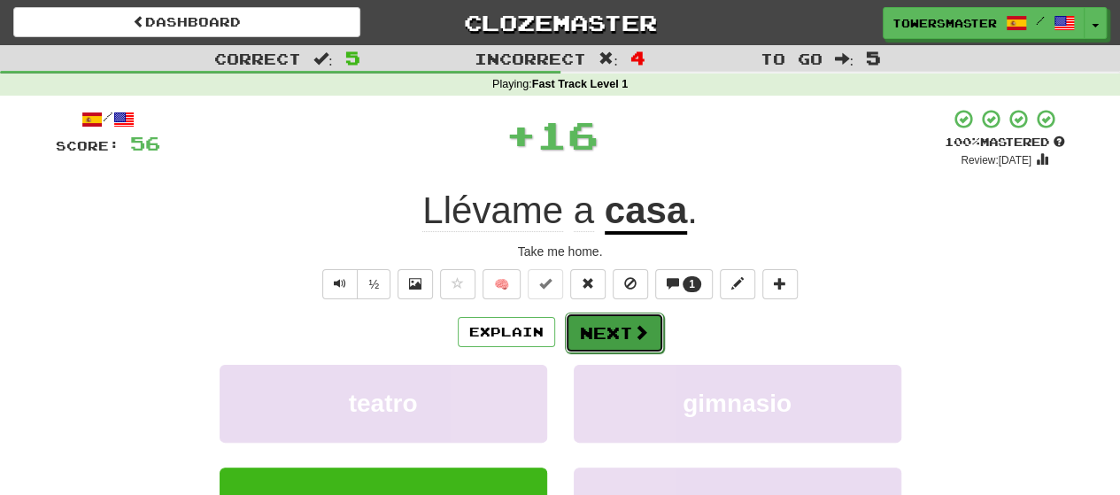
click at [607, 337] on button "Next" at bounding box center [614, 333] width 99 height 41
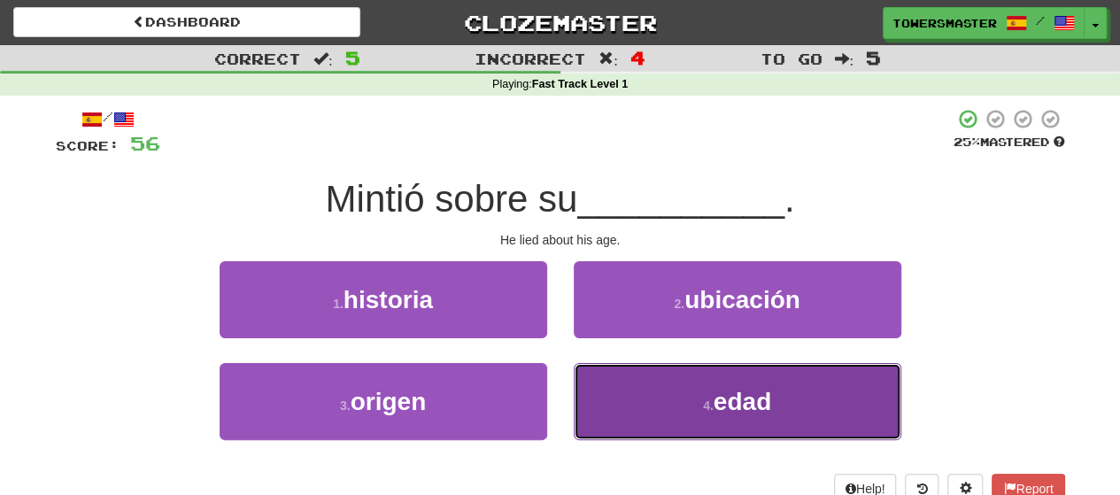
click at [654, 420] on button "4 . edad" at bounding box center [738, 401] width 328 height 77
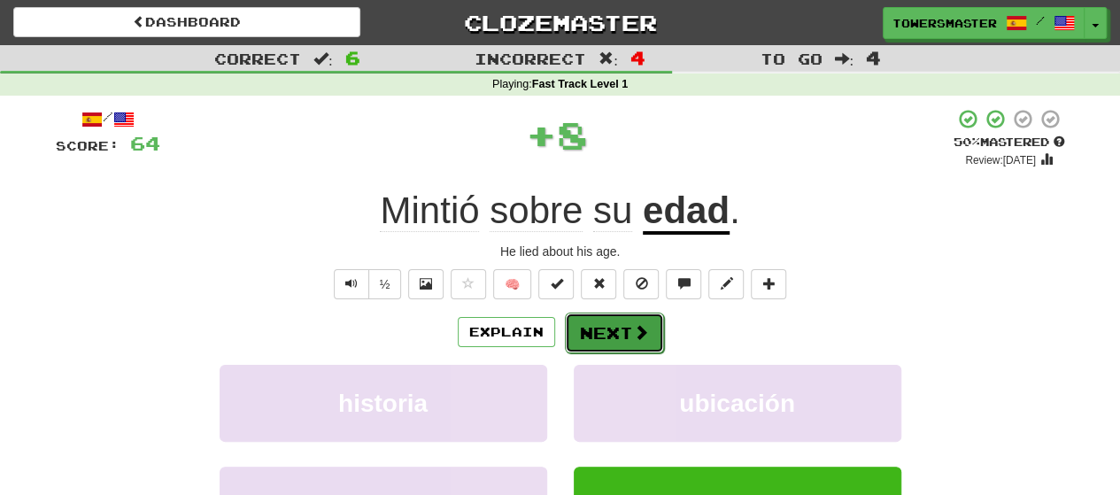
click at [593, 343] on button "Next" at bounding box center [614, 333] width 99 height 41
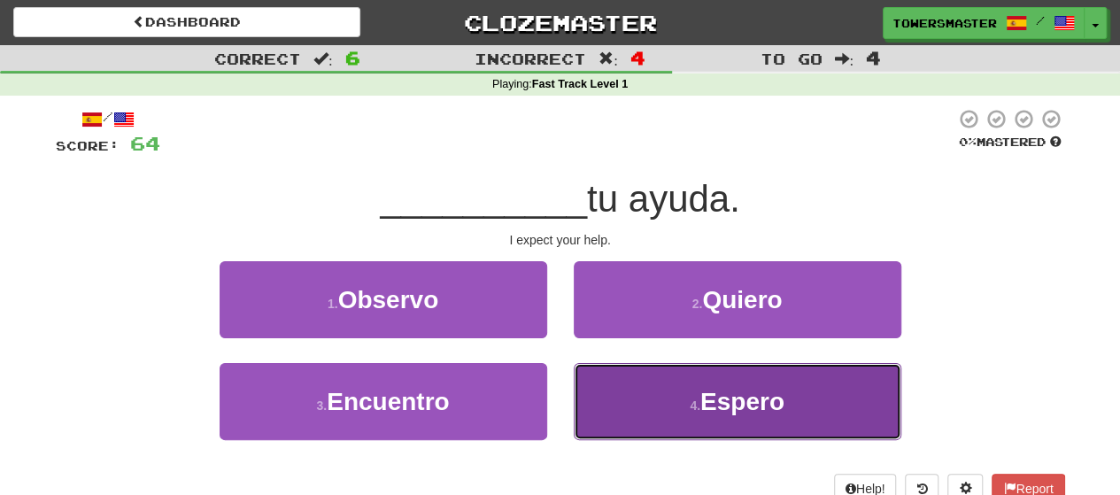
click at [660, 408] on button "4 . Espero" at bounding box center [738, 401] width 328 height 77
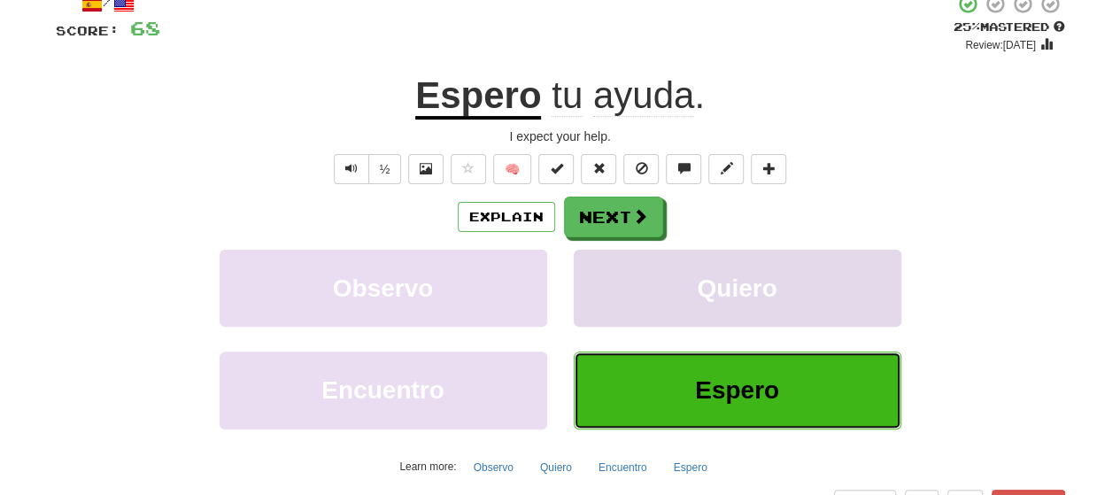
scroll to position [89, 0]
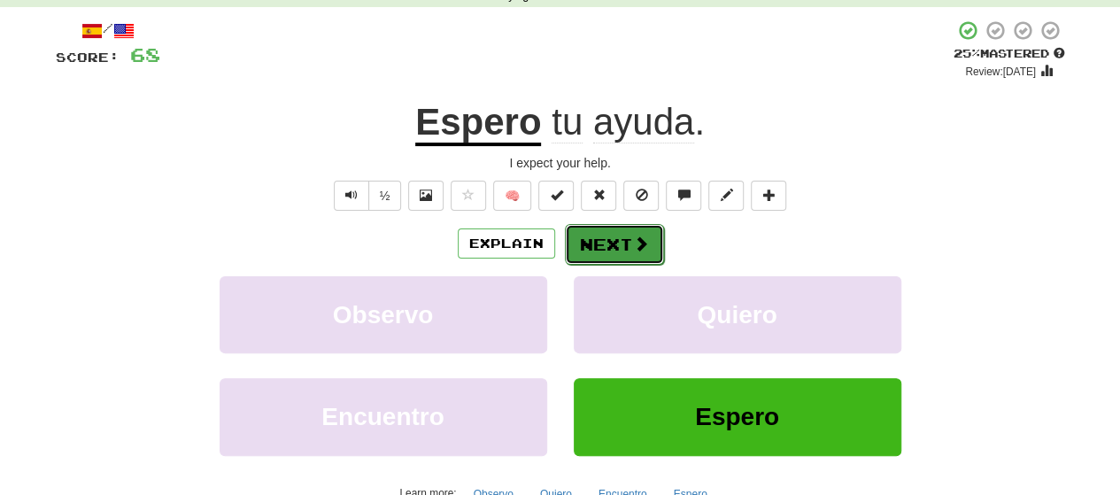
click at [613, 243] on button "Next" at bounding box center [614, 244] width 99 height 41
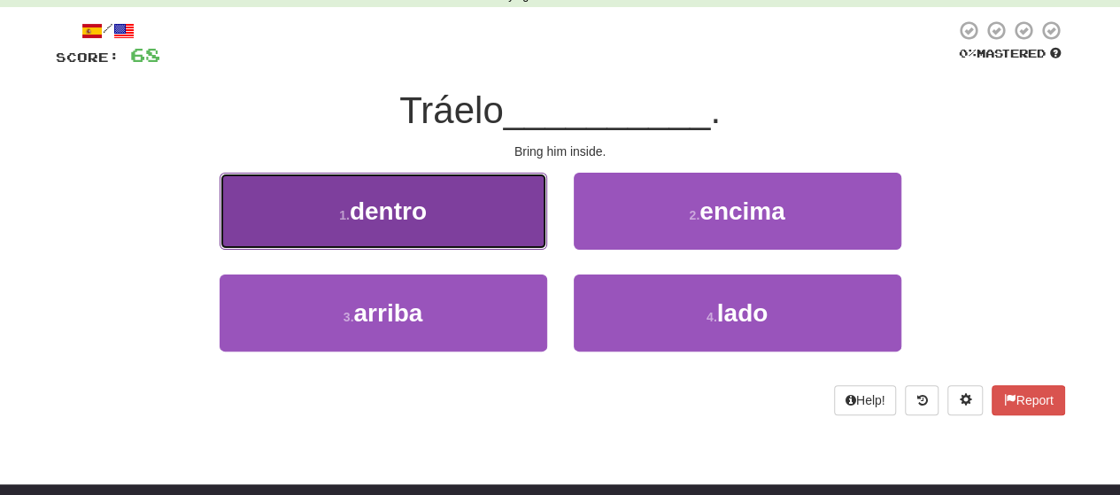
click at [416, 222] on span "dentro" at bounding box center [388, 210] width 77 height 27
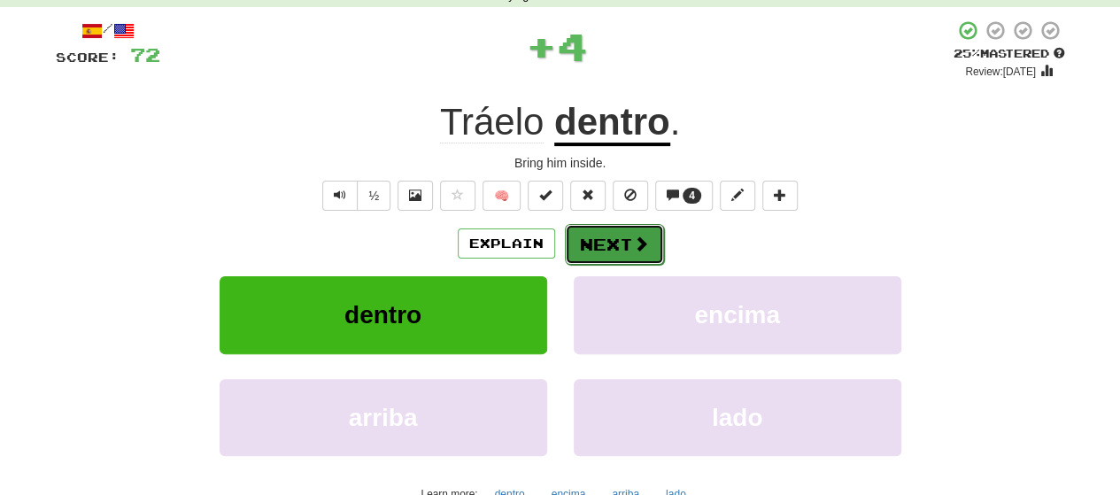
click at [606, 246] on button "Next" at bounding box center [614, 244] width 99 height 41
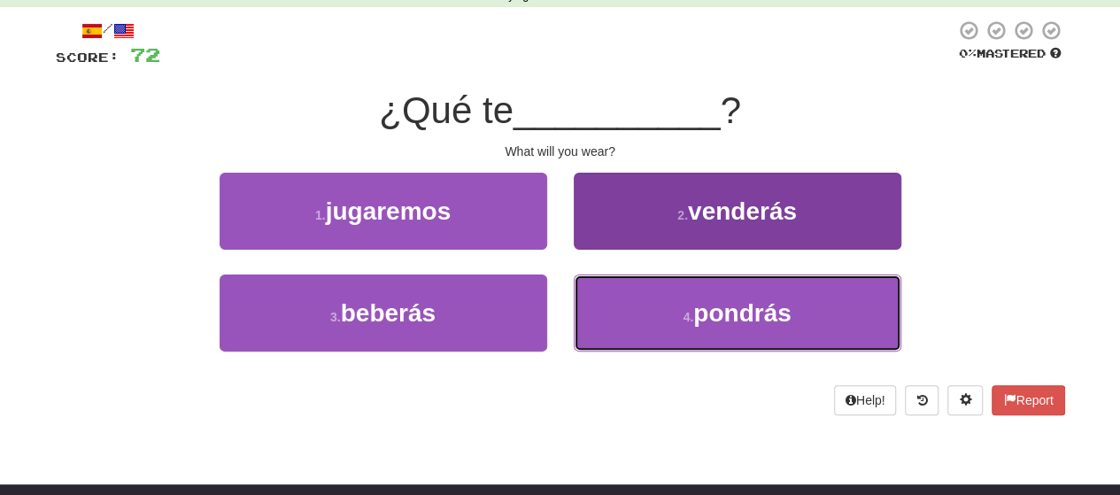
click at [691, 304] on button "4 . pondrás" at bounding box center [738, 312] width 328 height 77
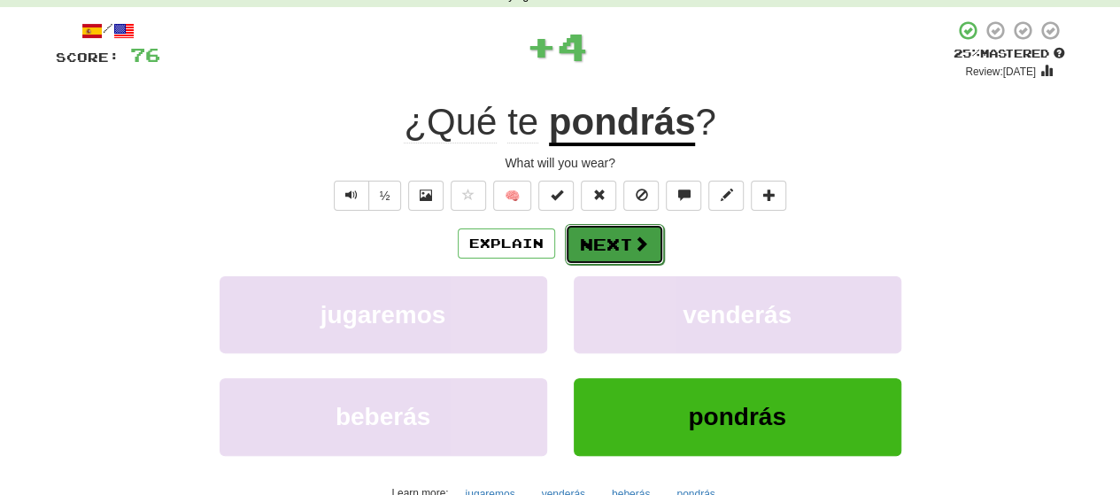
click at [591, 243] on button "Next" at bounding box center [614, 244] width 99 height 41
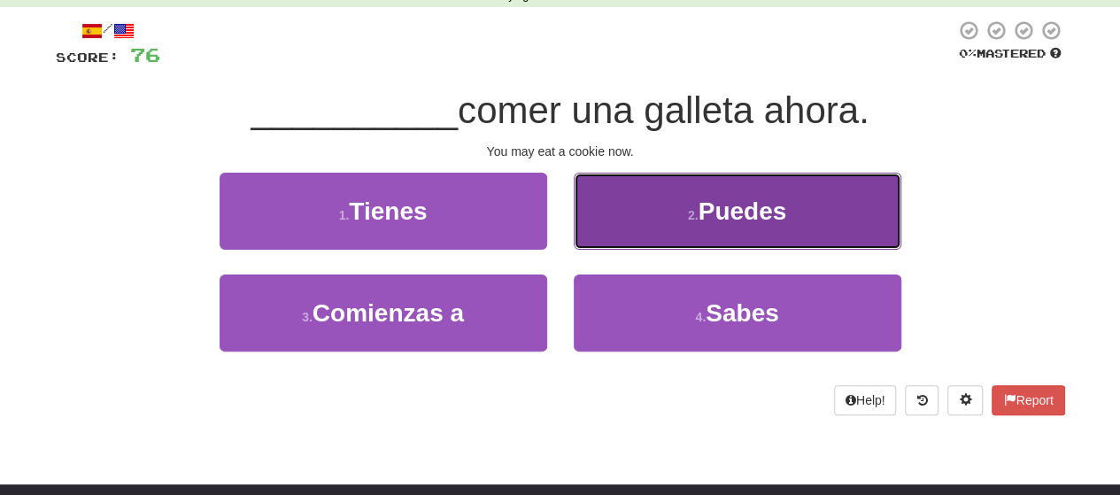
click at [664, 246] on button "2 . Puedes" at bounding box center [738, 211] width 328 height 77
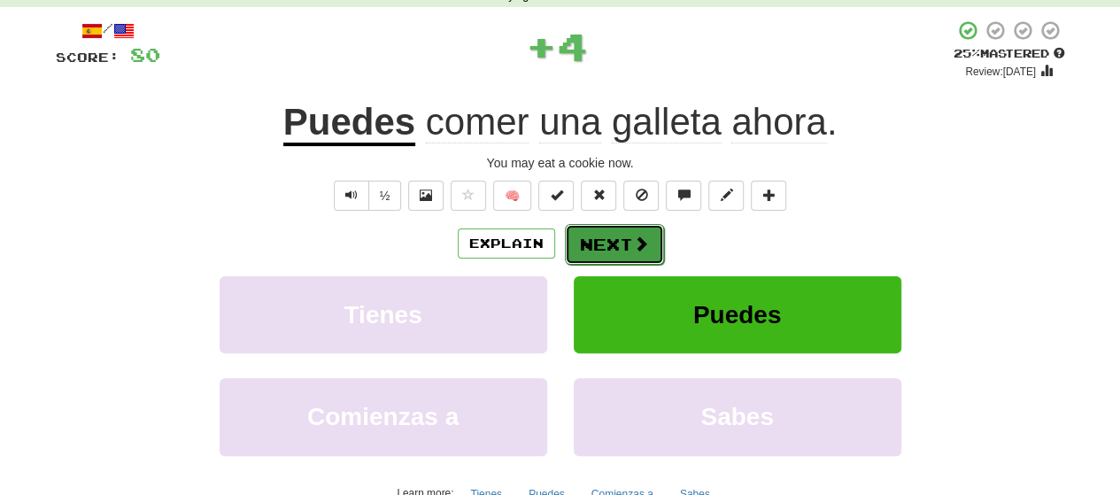
click at [602, 232] on button "Next" at bounding box center [614, 244] width 99 height 41
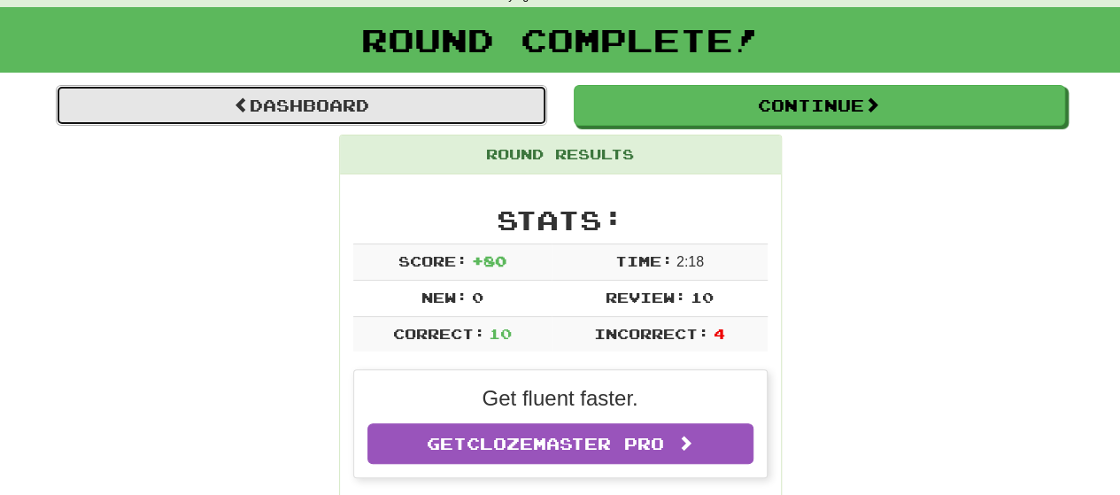
click at [364, 102] on link "Dashboard" at bounding box center [301, 105] width 491 height 41
